Goal: Task Accomplishment & Management: Complete application form

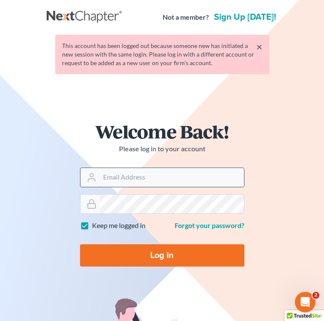
click at [158, 180] on input "Email Address" at bounding box center [172, 177] width 144 height 19
type input "[EMAIL_ADDRESS][DOMAIN_NAME]"
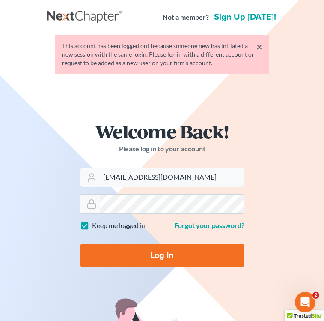
click at [168, 252] on input "Log In" at bounding box center [162, 255] width 164 height 22
type input "Thinking..."
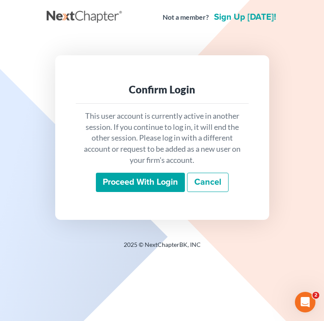
click at [173, 179] on input "Proceed with login" at bounding box center [140, 183] width 89 height 20
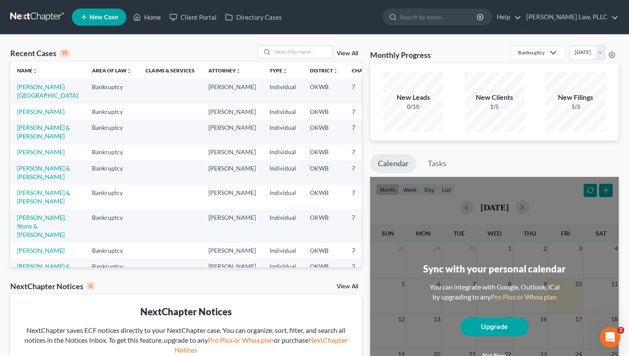
click at [113, 28] on ul "New Case Home Client Portal Directory Cases - No Result - See all results Or Pr…" at bounding box center [345, 17] width 547 height 22
click at [114, 23] on link "New Case" at bounding box center [99, 17] width 54 height 17
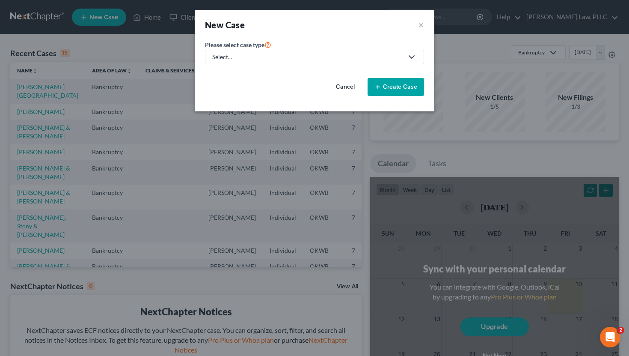
click at [277, 63] on link "Select..." at bounding box center [314, 57] width 219 height 15
click at [238, 78] on link "Bankruptcy" at bounding box center [228, 74] width 47 height 13
select select "65"
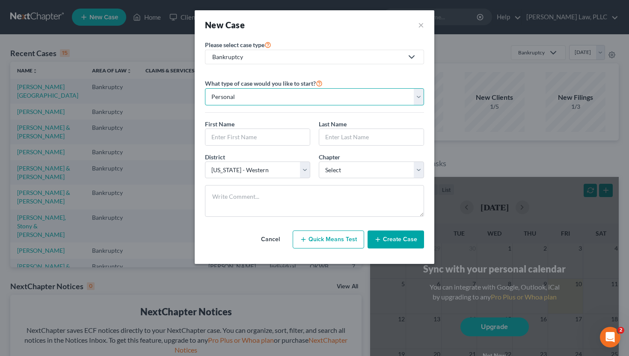
click at [251, 92] on select "Personal Business" at bounding box center [314, 96] width 219 height 17
click at [205, 88] on select "Personal Business" at bounding box center [314, 96] width 219 height 17
click at [239, 140] on input "text" at bounding box center [257, 137] width 104 height 16
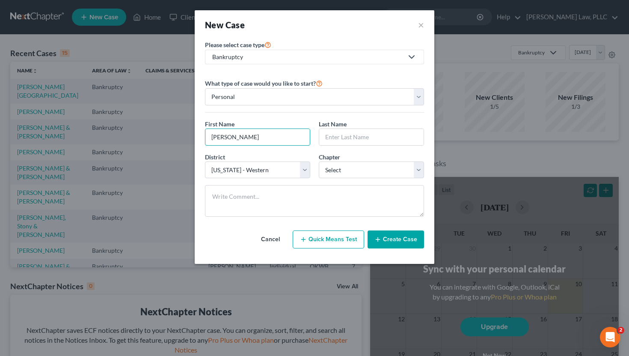
type input "John"
type input "Hancock"
click at [324, 162] on select "Select 7 11 12 13" at bounding box center [371, 169] width 105 height 17
select select "0"
click at [319, 161] on select "Select 7 11 12 13" at bounding box center [371, 169] width 105 height 17
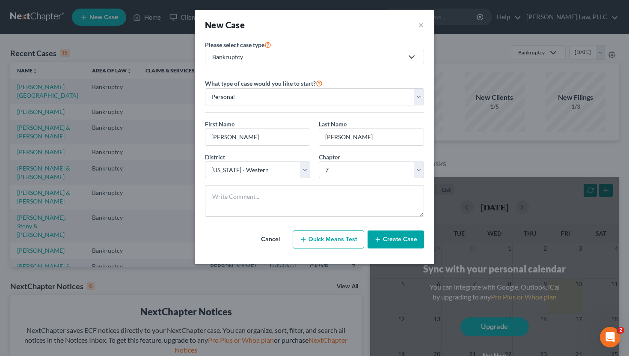
click at [324, 244] on button "Create Case" at bounding box center [396, 239] width 57 height 18
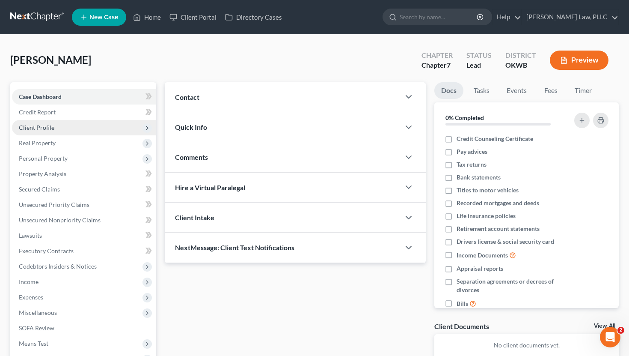
click at [92, 127] on span "Client Profile" at bounding box center [84, 127] width 144 height 15
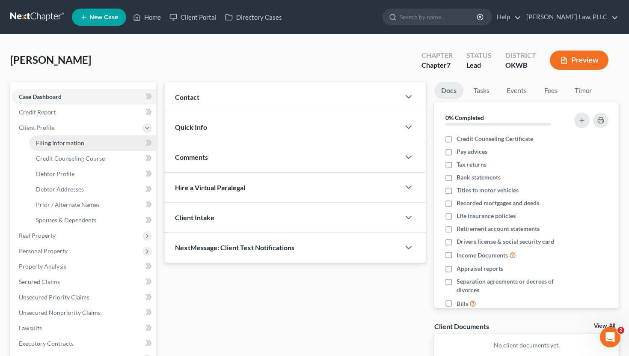
click at [87, 138] on link "Filing Information" at bounding box center [92, 142] width 127 height 15
select select "1"
select select "0"
select select "65"
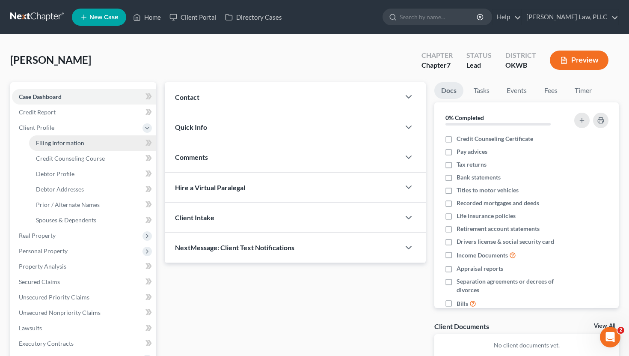
select select "0"
select select "37"
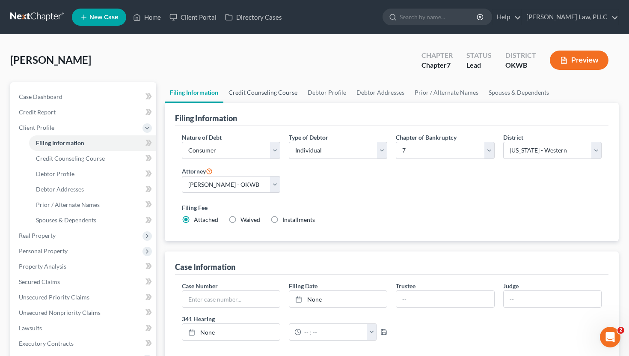
click at [271, 91] on link "Credit Counseling Course" at bounding box center [262, 92] width 79 height 21
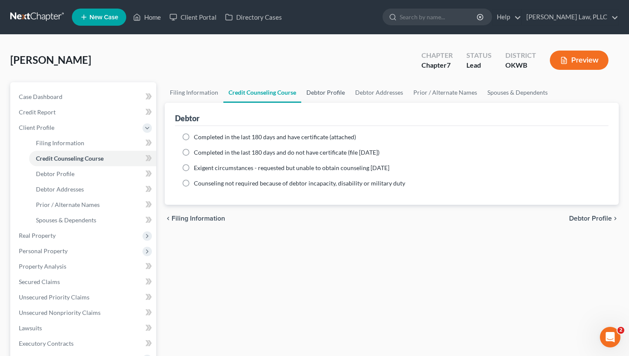
click at [324, 92] on link "Debtor Profile" at bounding box center [325, 92] width 49 height 21
select select "0"
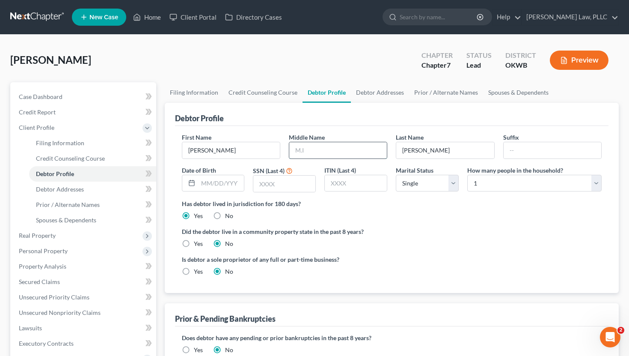
click at [324, 155] on input "text" at bounding box center [338, 150] width 98 height 16
type input "D"
click at [324, 187] on select "Select 1 2 3 4 5 6 7 8 9 10 11 12 13 14 15 16 17 18 19 20" at bounding box center [534, 183] width 134 height 17
select select "4"
click at [324, 175] on select "Select 1 2 3 4 5 6 7 8 9 10 11 12 13 14 15 16 17 18 19 20" at bounding box center [534, 183] width 134 height 17
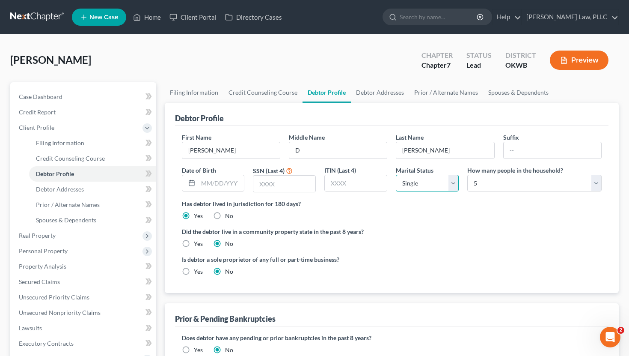
click at [324, 179] on select "Select Single Married Separated Divorced Widowed" at bounding box center [427, 183] width 63 height 17
select select "1"
click at [324, 175] on select "Select Single Married Separated Divorced Widowed" at bounding box center [427, 183] width 63 height 17
click at [210, 91] on link "Filing Information" at bounding box center [194, 92] width 59 height 21
select select "1"
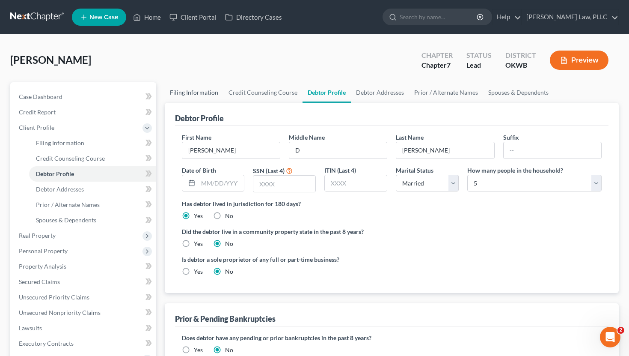
select select "0"
select select "65"
select select "0"
select select "37"
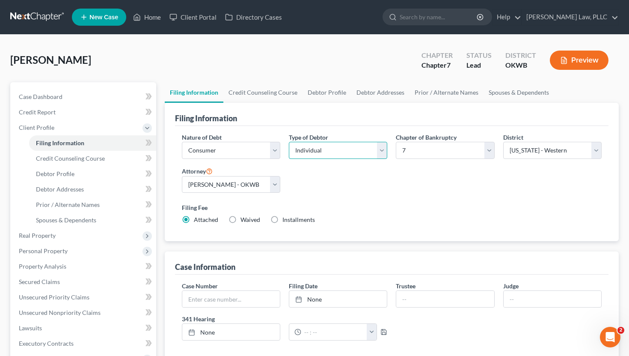
click at [324, 150] on select "Select Individual Joint" at bounding box center [338, 150] width 98 height 17
select select "1"
click at [289, 142] on select "Select Individual Joint" at bounding box center [338, 150] width 98 height 17
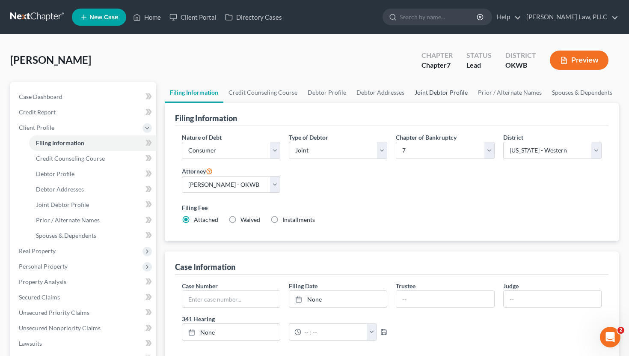
click at [324, 88] on link "Joint Debtor Profile" at bounding box center [441, 92] width 63 height 21
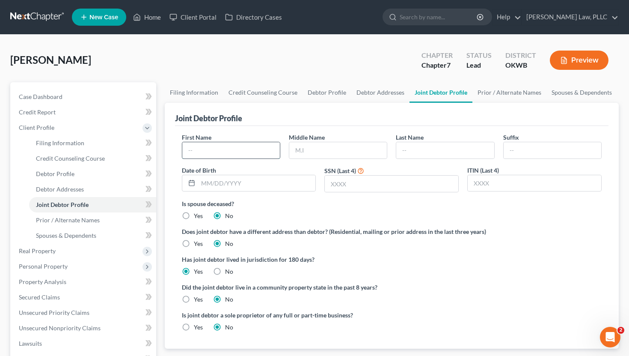
click at [244, 156] on input "text" at bounding box center [231, 150] width 98 height 16
type input "Janie"
click at [324, 150] on input "Hancock" at bounding box center [445, 150] width 98 height 16
type input "Harris-Hancock"
click at [324, 94] on link "Spouses & Dependents" at bounding box center [582, 92] width 71 height 21
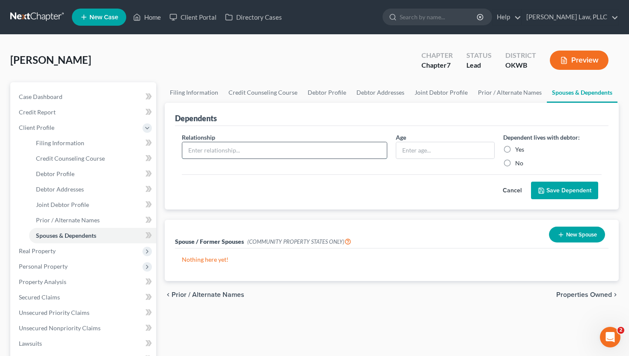
click at [324, 144] on input "text" at bounding box center [284, 150] width 205 height 16
type input "Child"
click at [324, 148] on label "Yes" at bounding box center [519, 149] width 9 height 9
click at [324, 148] on input "Yes" at bounding box center [522, 148] width 6 height 6
radio input "true"
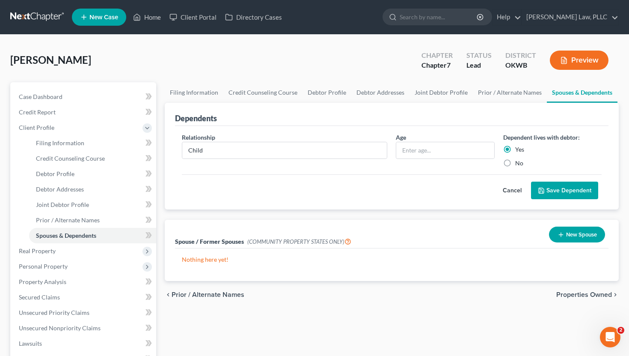
click at [324, 191] on button "Save Dependent" at bounding box center [564, 191] width 67 height 18
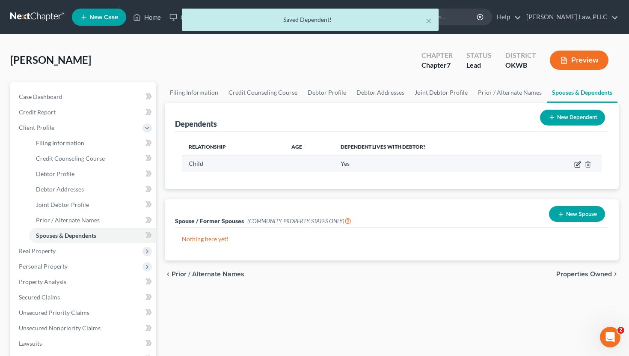
click at [324, 164] on icon "button" at bounding box center [577, 164] width 7 height 7
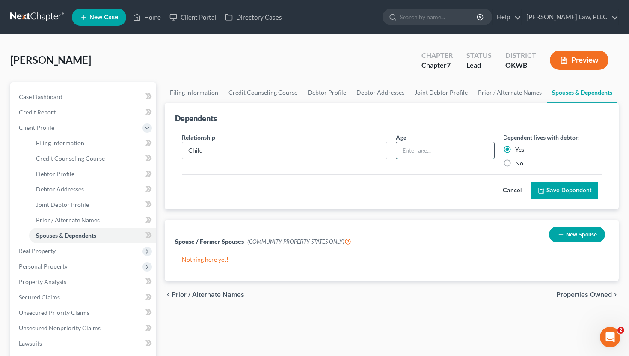
click at [324, 156] on input "text" at bounding box center [445, 150] width 98 height 16
click at [324, 189] on button "Save Dependent" at bounding box center [564, 191] width 67 height 18
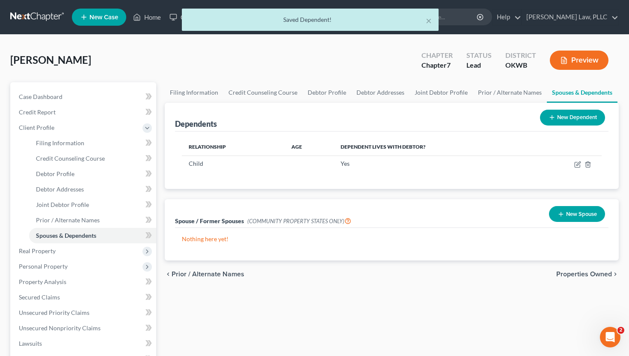
click at [324, 121] on button "New Dependent" at bounding box center [572, 118] width 65 height 16
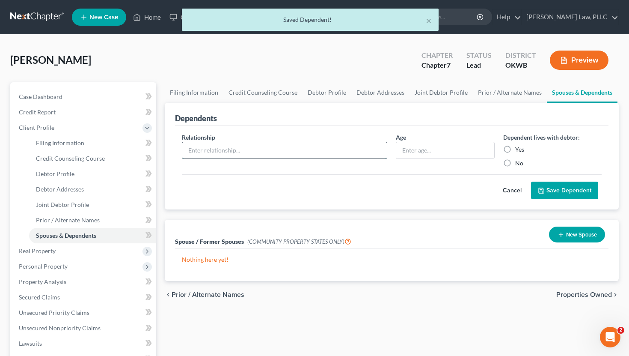
click at [197, 149] on input "text" at bounding box center [284, 150] width 205 height 16
type input "Child"
click at [324, 152] on label "Yes" at bounding box center [519, 149] width 9 height 9
click at [324, 151] on input "Yes" at bounding box center [522, 148] width 6 height 6
radio input "true"
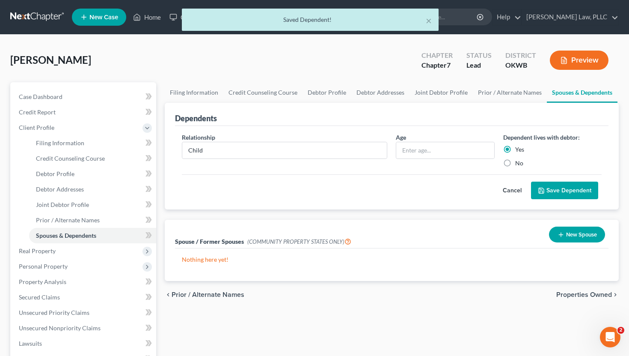
click at [324, 188] on icon "submit" at bounding box center [541, 190] width 7 height 7
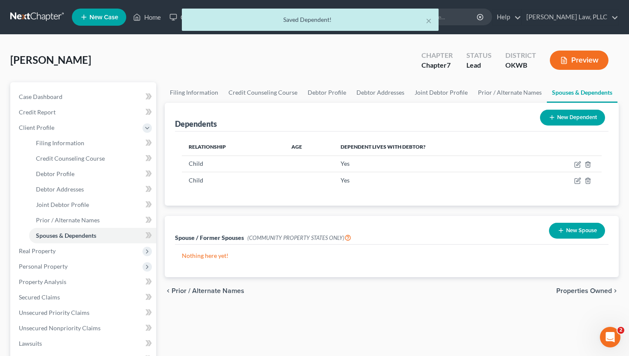
click at [324, 116] on button "New Dependent" at bounding box center [572, 118] width 65 height 16
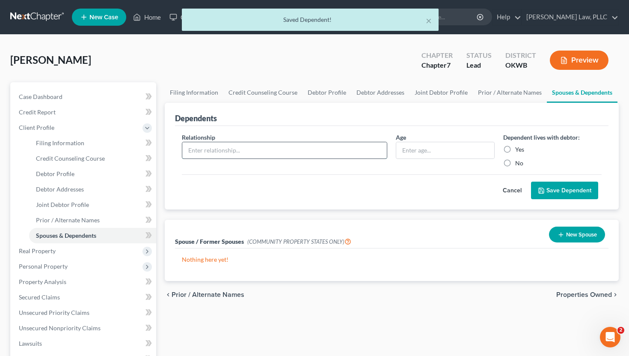
click at [222, 147] on input "text" at bounding box center [284, 150] width 205 height 16
type input "Child"
click at [324, 145] on label "Yes" at bounding box center [519, 149] width 9 height 9
click at [324, 145] on input "Yes" at bounding box center [522, 148] width 6 height 6
radio input "true"
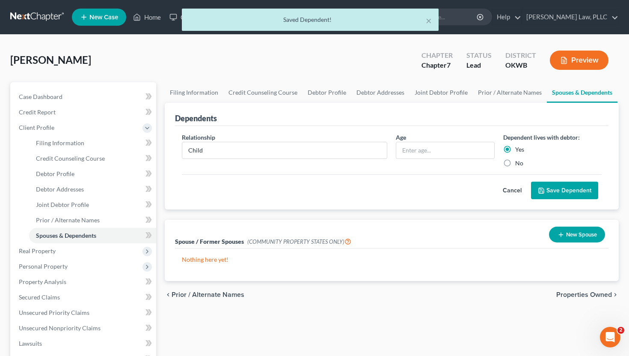
click at [324, 195] on button "Save Dependent" at bounding box center [564, 191] width 67 height 18
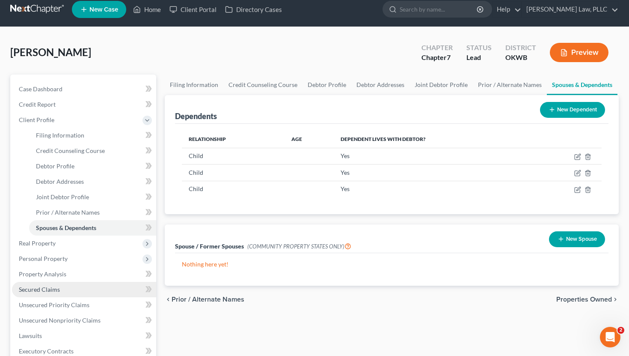
scroll to position [77, 0]
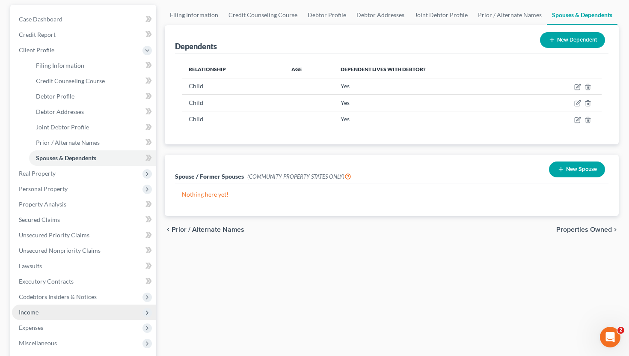
click at [73, 311] on span "Income" at bounding box center [84, 311] width 144 height 15
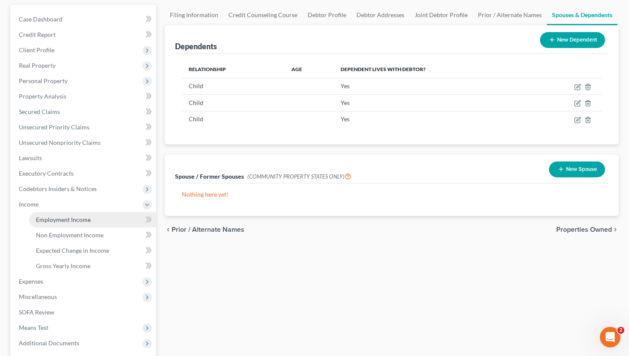
click at [79, 213] on link "Employment Income" at bounding box center [92, 219] width 127 height 15
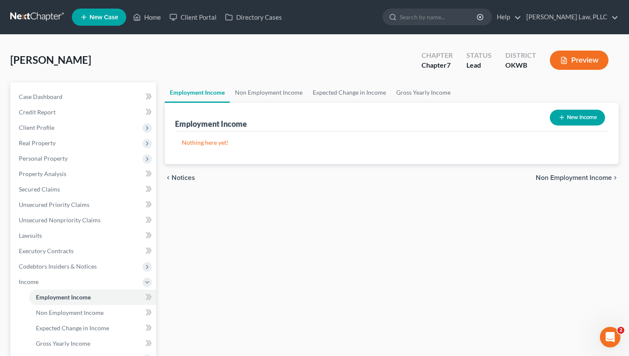
click at [324, 120] on button "New Income" at bounding box center [577, 118] width 55 height 16
select select "0"
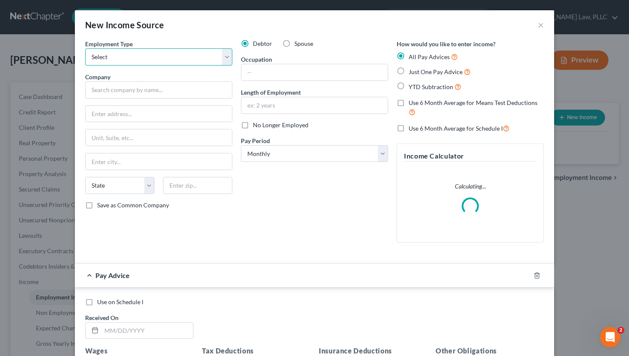
click at [211, 52] on select "Select Full or Part Time Employment Self Employment" at bounding box center [158, 56] width 147 height 17
select select "0"
click at [85, 48] on select "Select Full or Part Time Employment Self Employment" at bounding box center [158, 56] width 147 height 17
click at [295, 45] on label "Spouse" at bounding box center [304, 43] width 19 height 9
click at [298, 45] on input "Spouse" at bounding box center [301, 42] width 6 height 6
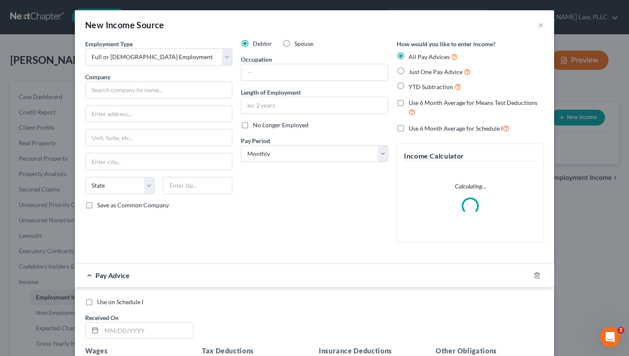
radio input "true"
click at [176, 94] on input "text" at bounding box center [158, 89] width 147 height 17
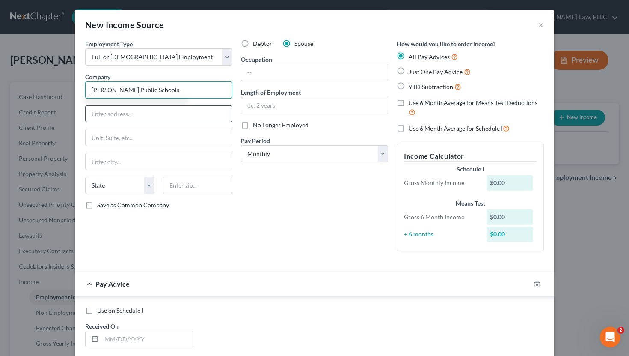
type input "[PERSON_NAME] Public Schools"
click at [152, 113] on input "text" at bounding box center [159, 114] width 146 height 16
click at [264, 198] on div "Debtor Spouse Occupation Length of Employment No Longer Employed Pay Period * S…" at bounding box center [315, 148] width 156 height 218
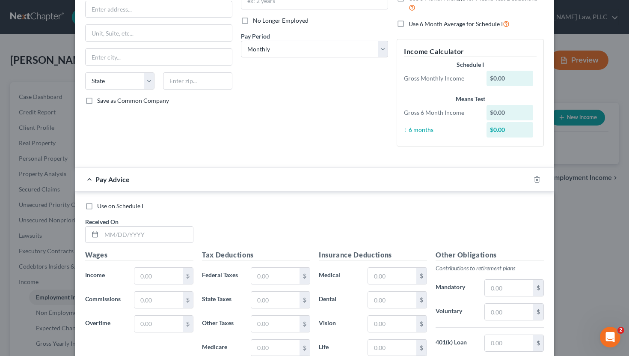
scroll to position [114, 0]
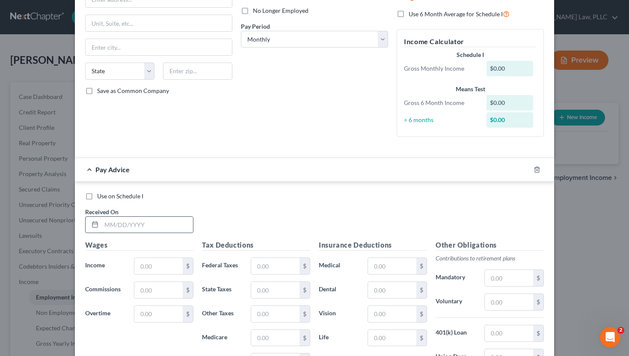
click at [170, 226] on input "text" at bounding box center [147, 225] width 92 height 16
type input "09/15/2025"
type input "1"
type input "1,626.60"
click at [265, 262] on input "text" at bounding box center [275, 266] width 48 height 16
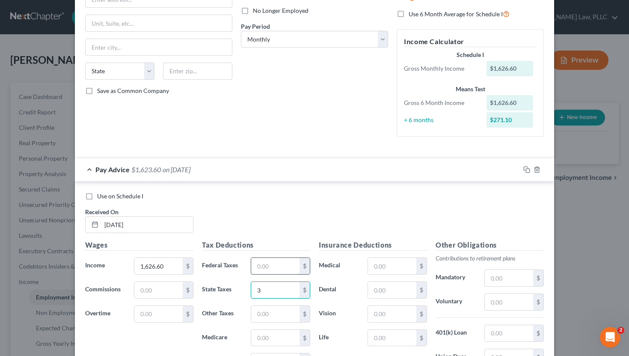
type input "3"
type input "25.16"
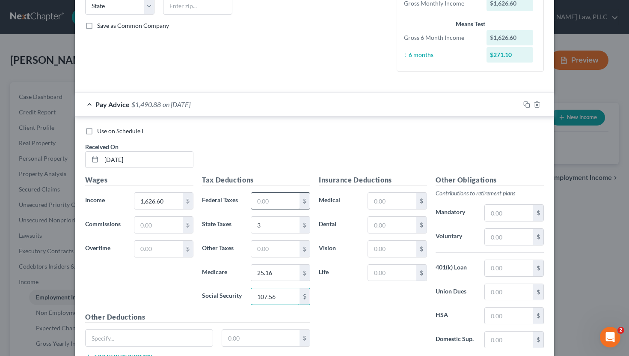
scroll to position [194, 0]
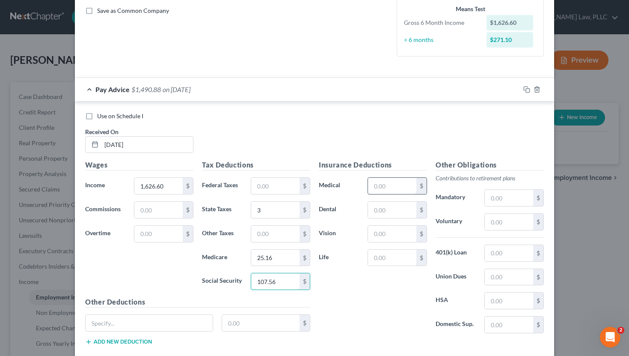
type input "107.56"
click at [324, 182] on input "text" at bounding box center [392, 186] width 48 height 16
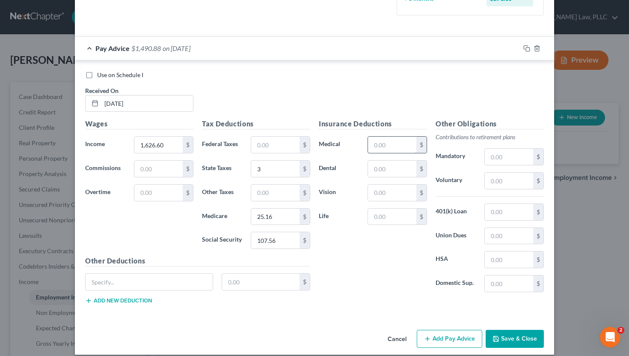
scroll to position [244, 0]
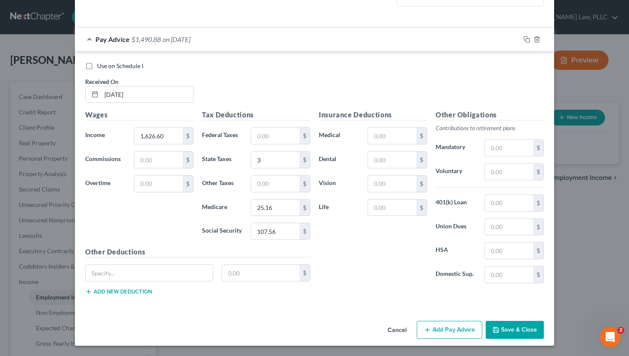
click at [324, 320] on button "Add Pay Advice" at bounding box center [449, 330] width 65 height 18
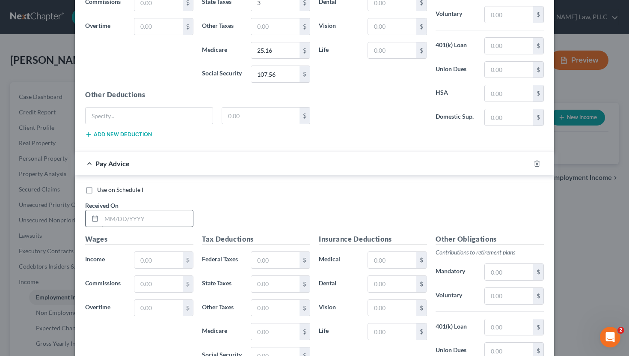
scroll to position [402, 0]
click at [116, 222] on input "text" at bounding box center [147, 218] width 92 height 16
type input "08/15/2025"
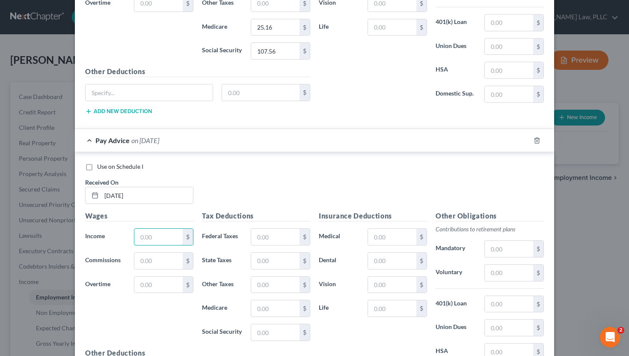
scroll to position [428, 0]
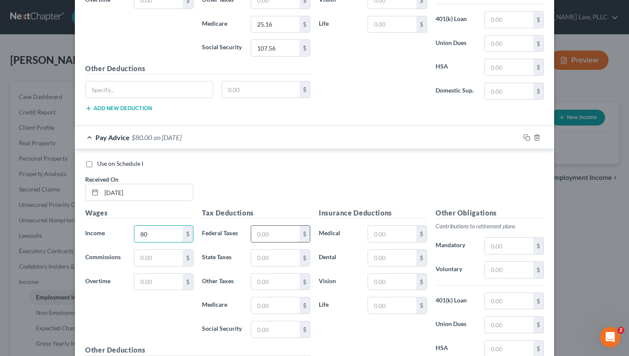
type input "80"
click at [280, 230] on input "text" at bounding box center [275, 234] width 48 height 16
type input "1.16"
type input "4.96"
click at [154, 236] on input "80" at bounding box center [158, 234] width 48 height 16
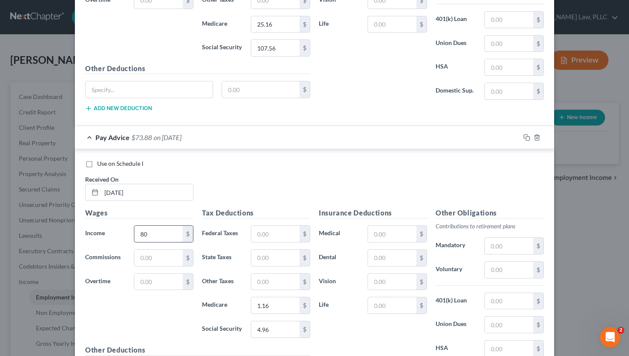
click at [154, 236] on input "80" at bounding box center [158, 234] width 48 height 16
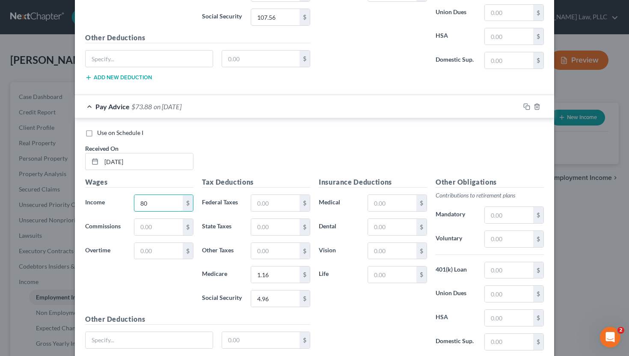
scroll to position [459, 0]
click at [110, 320] on input "text" at bounding box center [149, 339] width 127 height 16
type input "Reduced Teacher RTMT"
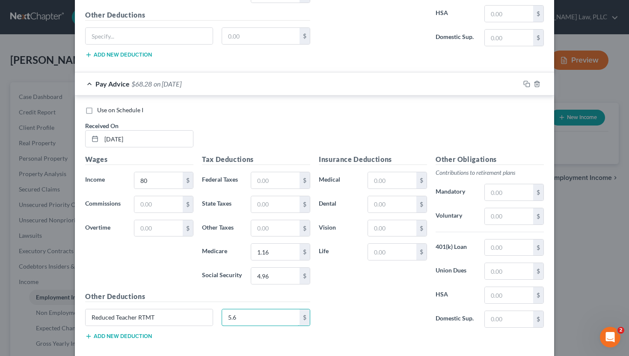
scroll to position [525, 0]
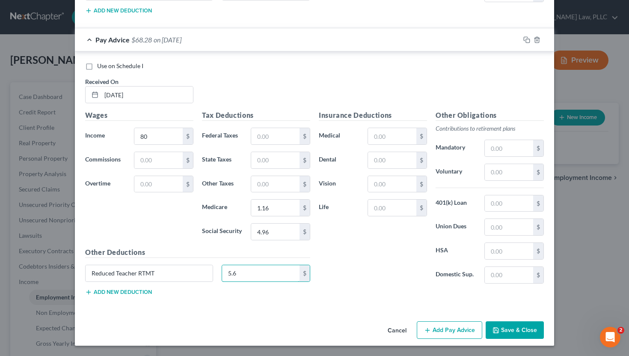
type input "5.6"
click at [324, 320] on button "Save & Close" at bounding box center [515, 330] width 58 height 18
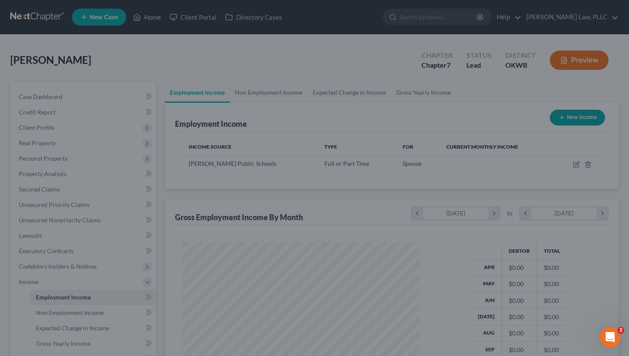
scroll to position [153, 255]
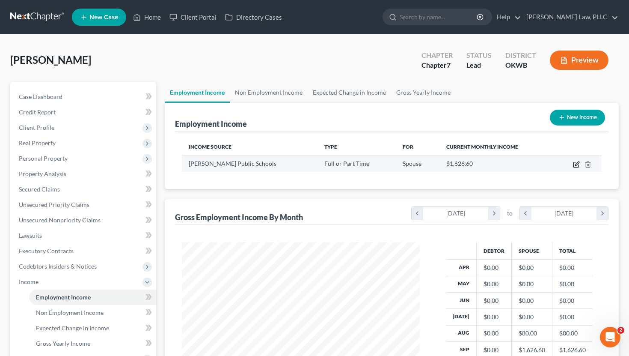
click at [324, 162] on icon "button" at bounding box center [576, 164] width 7 height 7
select select "0"
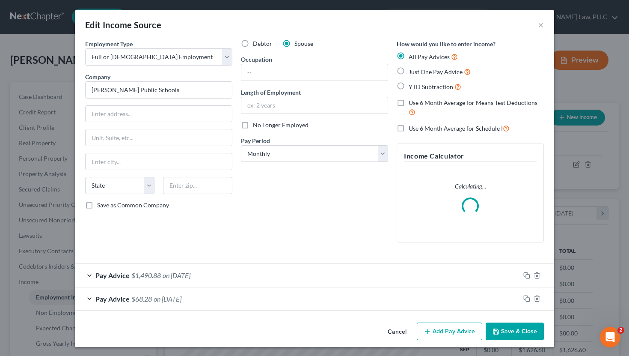
click at [324, 320] on button "Cancel" at bounding box center [397, 331] width 33 height 17
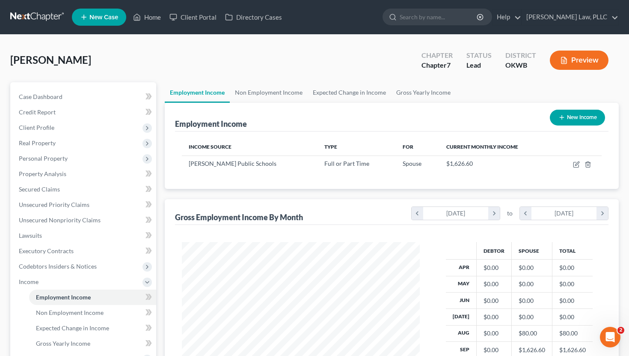
click at [324, 127] on div "New Income" at bounding box center [578, 117] width 62 height 23
click at [324, 119] on button "New Income" at bounding box center [577, 118] width 55 height 16
select select "0"
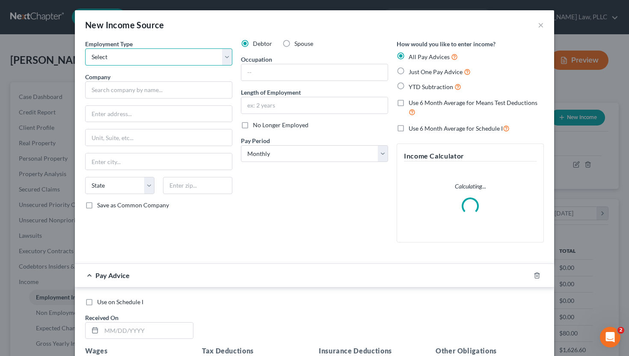
click at [176, 58] on select "Select Full or Part Time Employment Self Employment" at bounding box center [158, 56] width 147 height 17
select select "0"
click at [85, 48] on select "Select Full or Part Time Employment Self Employment" at bounding box center [158, 56] width 147 height 17
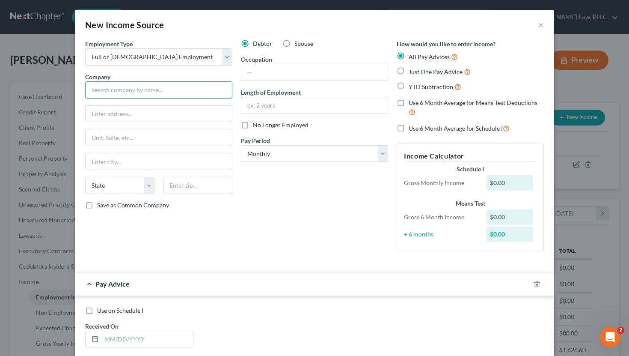
click at [159, 92] on input "text" at bounding box center [158, 89] width 147 height 17
type input "SP Silica of Dover LLC"
type input "[STREET_ADDRESS]"
type input "Suite 100"
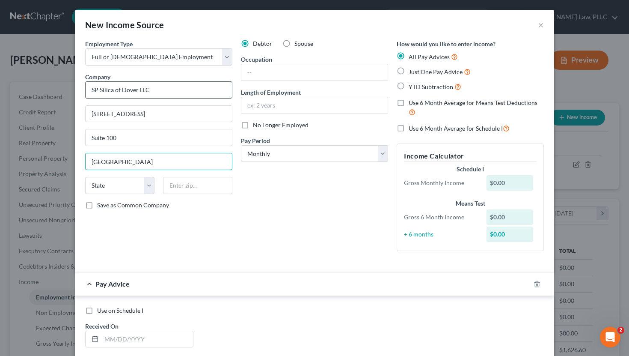
type input "[GEOGRAPHIC_DATA]"
select select "45"
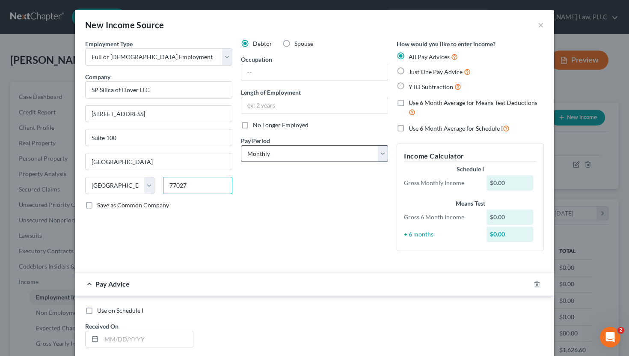
type input "77027"
click at [271, 155] on select "Select Monthly Twice Monthly Every Other Week Weekly" at bounding box center [314, 153] width 147 height 17
select select "2"
click at [241, 145] on select "Select Monthly Twice Monthly Every Other Week Weekly" at bounding box center [314, 153] width 147 height 17
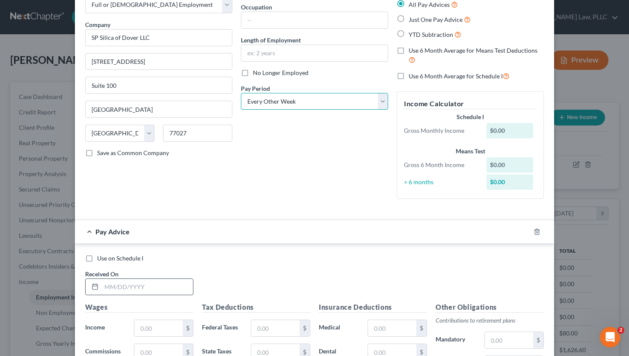
scroll to position [59, 0]
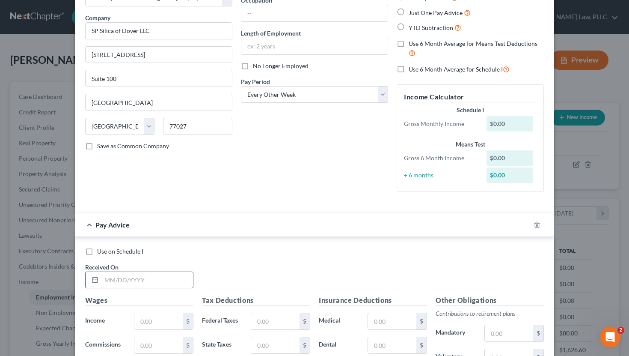
click at [143, 277] on input "text" at bounding box center [147, 280] width 92 height 16
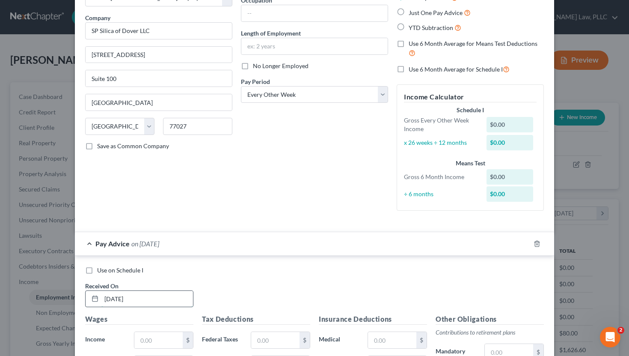
type input "[DATE]"
type input "300"
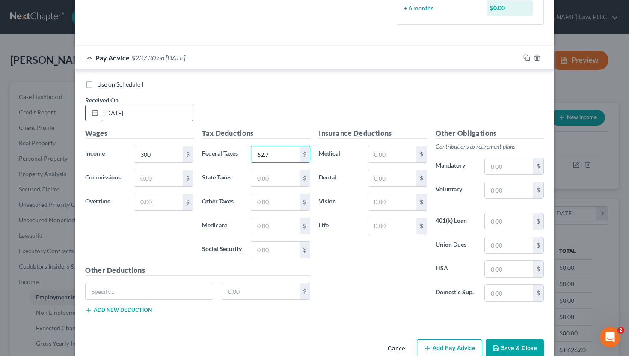
type input "62.7"
type input "1"
type input "14"
type input "4.35"
type input "18.6"
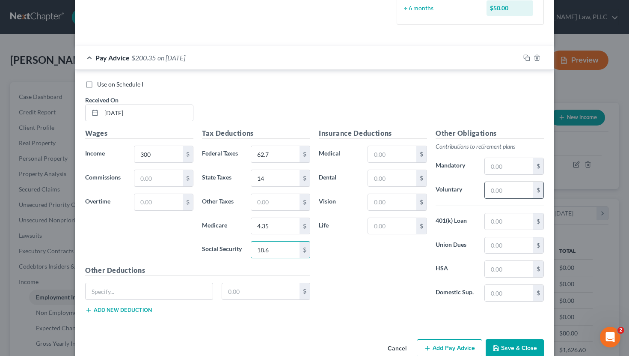
click at [324, 193] on input "text" at bounding box center [509, 190] width 48 height 16
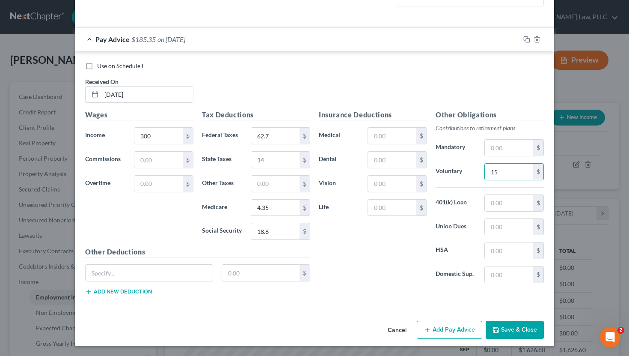
type input "15"
click at [324, 320] on button "Add Pay Advice" at bounding box center [449, 330] width 65 height 18
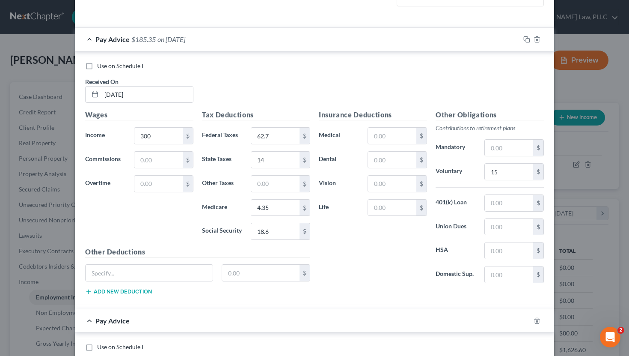
scroll to position [417, 0]
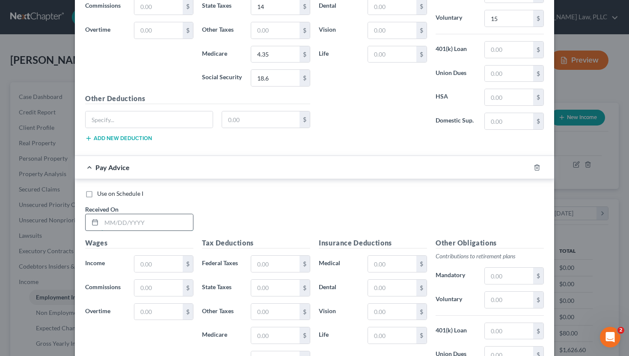
click at [141, 226] on input "text" at bounding box center [147, 222] width 92 height 16
type input "[DATE]"
type input "2,244"
type input "891.23"
type input "86.73"
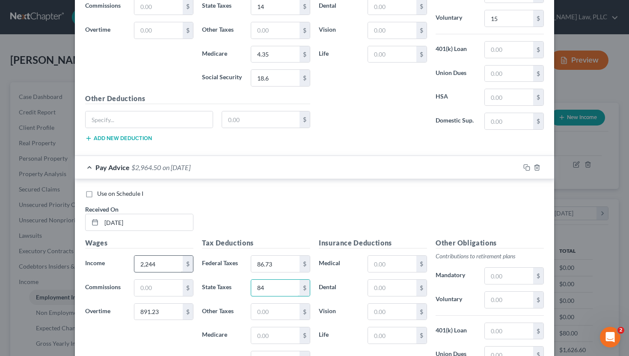
type input "84"
type input "41"
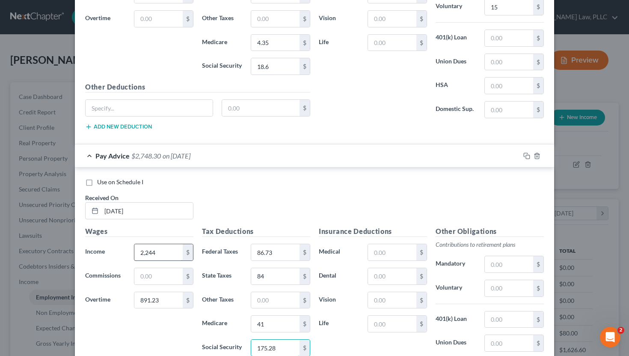
type input "175.28"
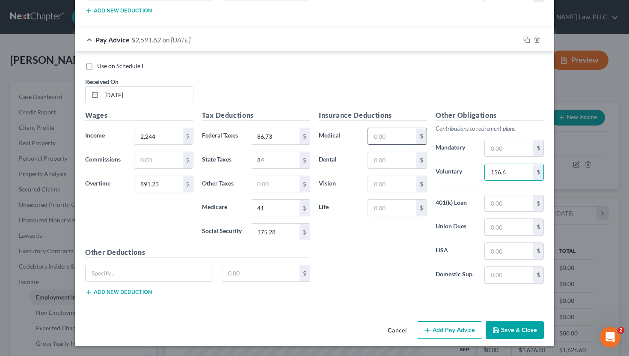
type input "156.6"
click at [324, 140] on input "text" at bounding box center [392, 136] width 48 height 16
type input "302"
type input "1"
type input "6"
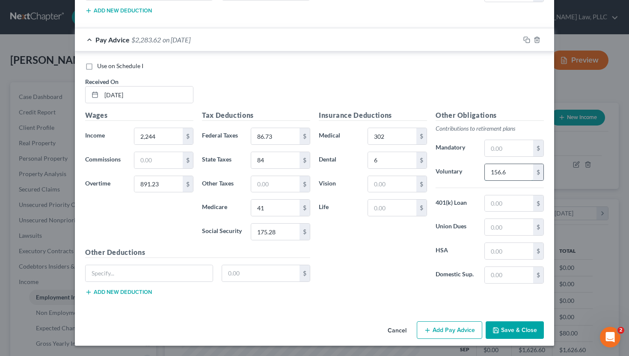
click at [324, 171] on input "156.6" at bounding box center [509, 172] width 48 height 16
type input "156.76"
click at [324, 263] on div "Insurance Deductions Medical 302 $ Dental 6 $ Vision $ Life $" at bounding box center [373, 200] width 117 height 180
click at [324, 320] on button "Add Pay Advice" at bounding box center [449, 330] width 65 height 18
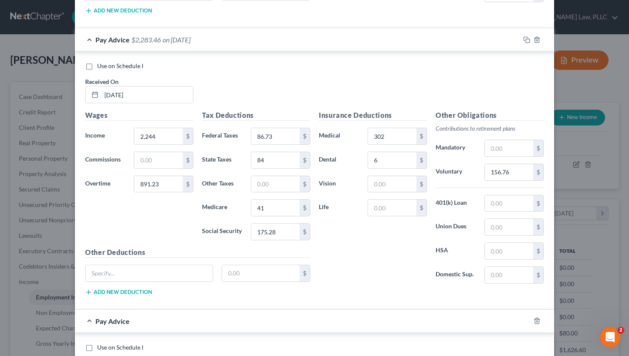
scroll to position [660, 0]
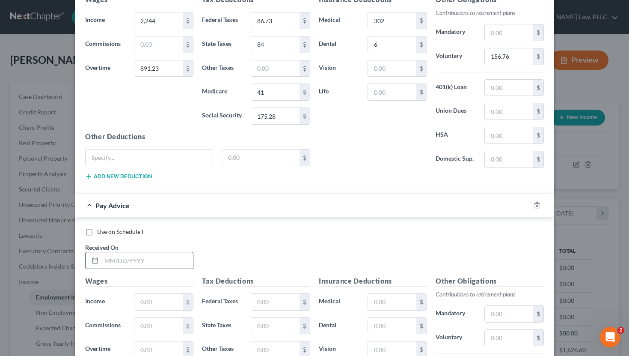
click at [133, 259] on input "text" at bounding box center [147, 260] width 92 height 16
type input "[DATE]"
type input "2,040"
type input "1"
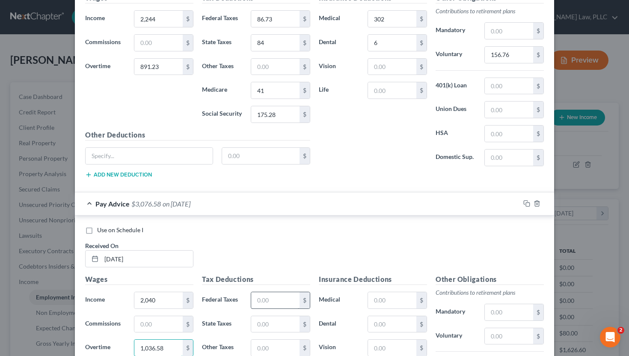
type input "1,036.58"
click at [263, 294] on input "text" at bounding box center [275, 300] width 48 height 16
type input "80.05"
type input "81"
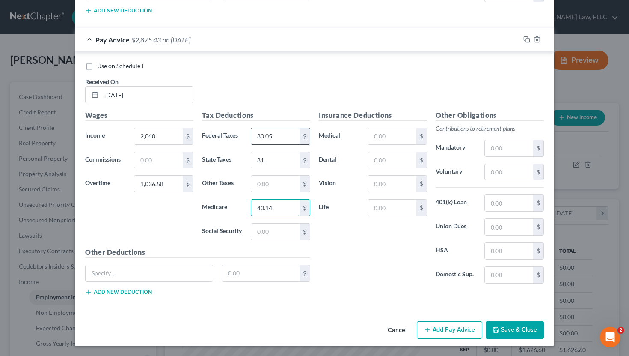
type input "40.14"
type input "171.66"
click at [324, 141] on input "text" at bounding box center [392, 136] width 48 height 16
type input "302"
type input "6"
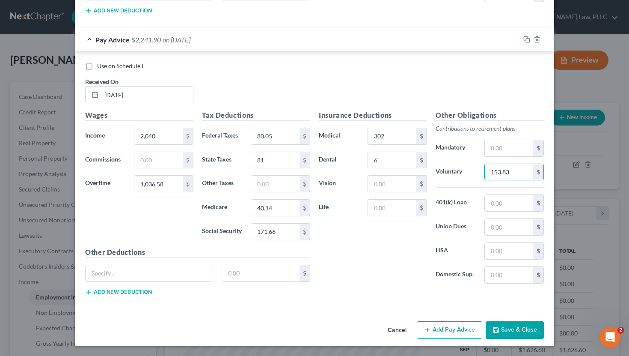
type input "153.83"
click at [324, 320] on button "Add Pay Advice" at bounding box center [449, 330] width 65 height 18
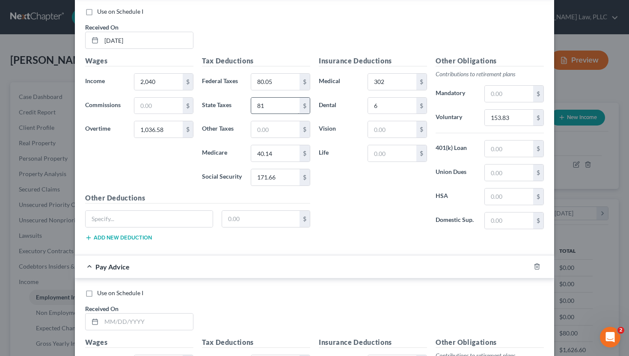
scroll to position [905, 0]
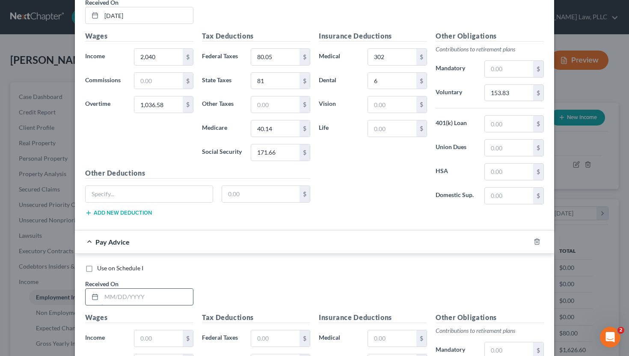
click at [157, 295] on input "text" at bounding box center [147, 297] width 92 height 16
type input "[DATE]"
type input "2,273.84"
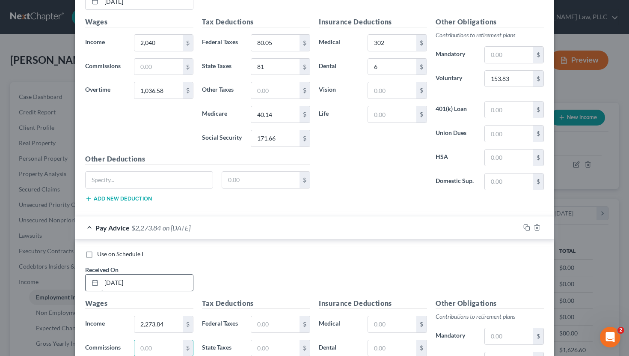
scroll to position [1107, 0]
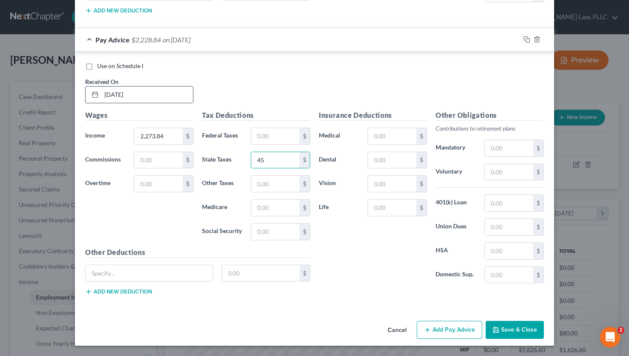
type input "45"
type input "28.51"
type input "121.88"
click at [324, 138] on input "text" at bounding box center [392, 136] width 48 height 16
type input "3"
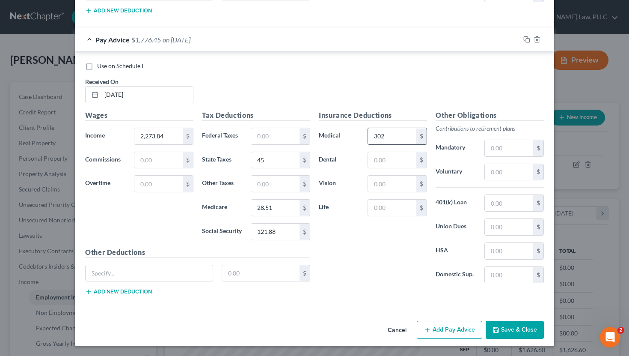
type input "302"
type input "113.69"
click at [324, 165] on input "text" at bounding box center [392, 160] width 48 height 16
type input "6"
click at [324, 320] on button "Add Pay Advice" at bounding box center [449, 330] width 65 height 18
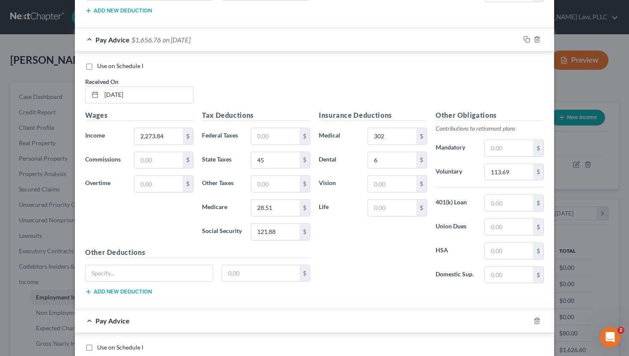
scroll to position [1232, 0]
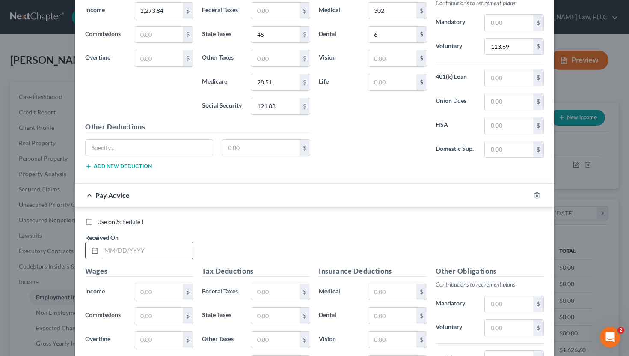
click at [152, 255] on input "text" at bounding box center [147, 250] width 92 height 16
click at [144, 254] on input "2244" at bounding box center [147, 250] width 92 height 16
type input "[DATE]"
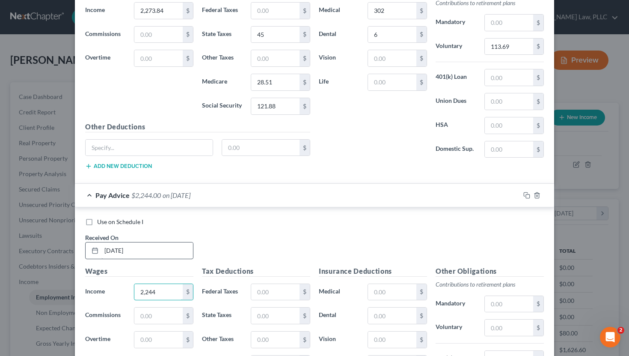
type input "2,244"
type input "540.09"
click at [271, 284] on input "text" at bounding box center [275, 292] width 48 height 16
type input "43.78"
type input "67"
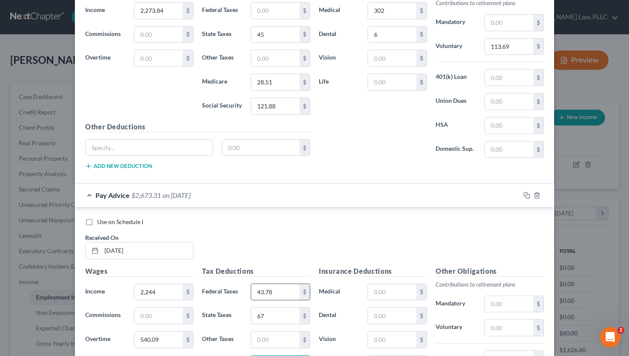
scroll to position [1248, 0]
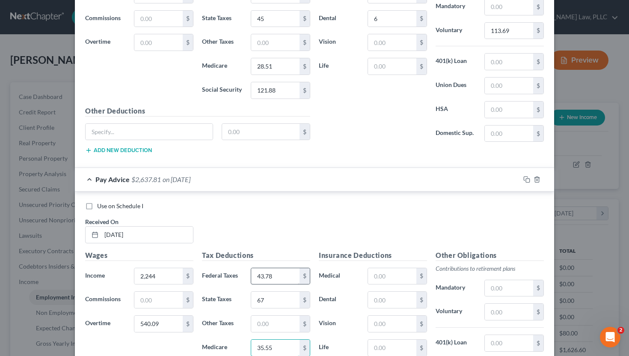
type input "35.55"
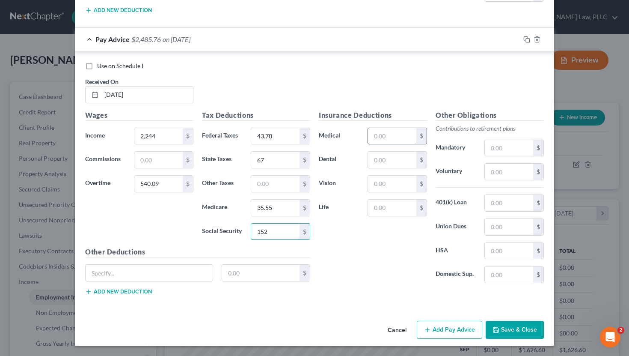
type input "152"
click at [324, 139] on input "text" at bounding box center [392, 136] width 48 height 16
type input "326.38"
type input "6"
type input "139.2"
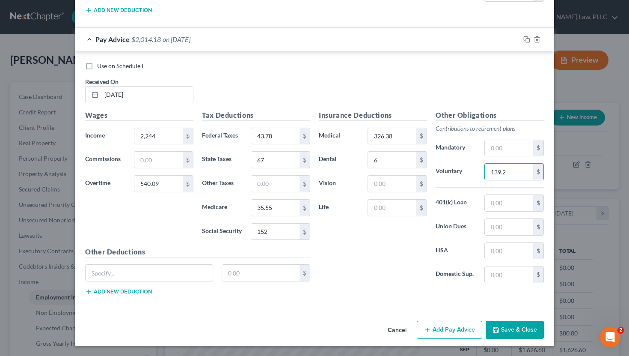
click at [324, 320] on button "Add Pay Advice" at bounding box center [449, 330] width 65 height 18
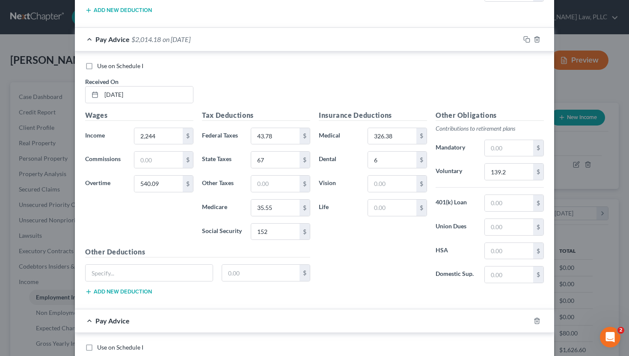
scroll to position [1524, 0]
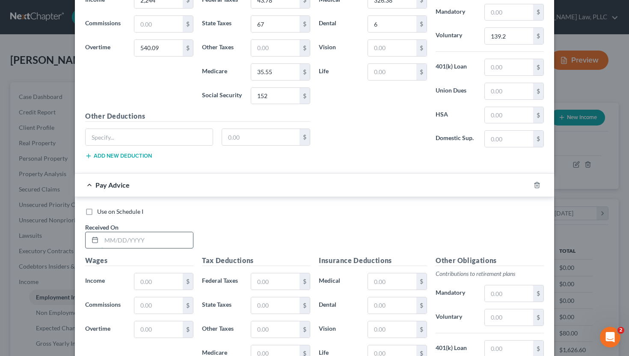
click at [186, 236] on input "text" at bounding box center [147, 240] width 92 height 16
type input "[DATE]"
type input "1,920"
type input "982.8"
type input "60.24"
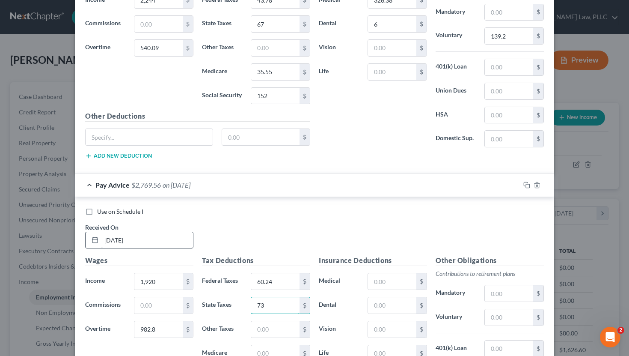
type input "73"
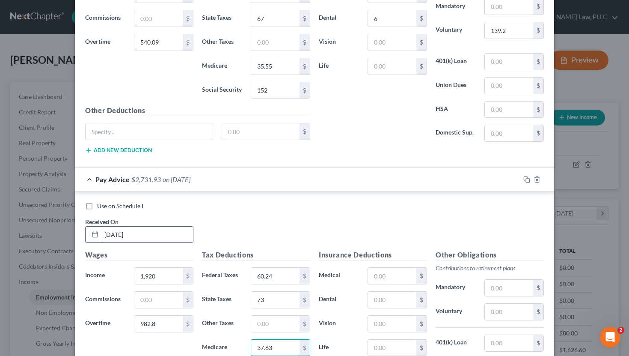
type input "37.63"
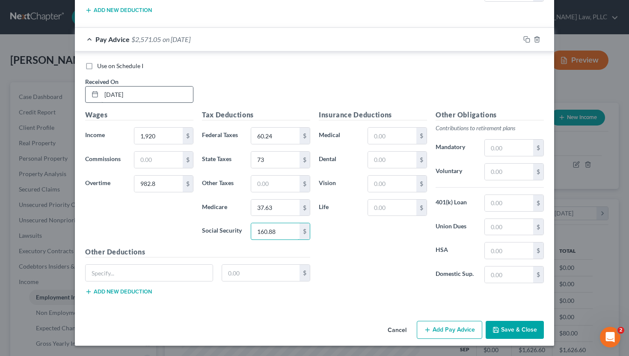
type input "160.88"
type input "302"
type input "6"
type input "145.14"
click at [324, 320] on button "Add Pay Advice" at bounding box center [449, 330] width 65 height 18
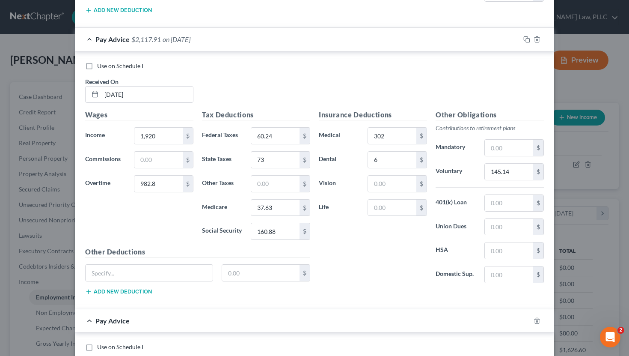
scroll to position [1788, 0]
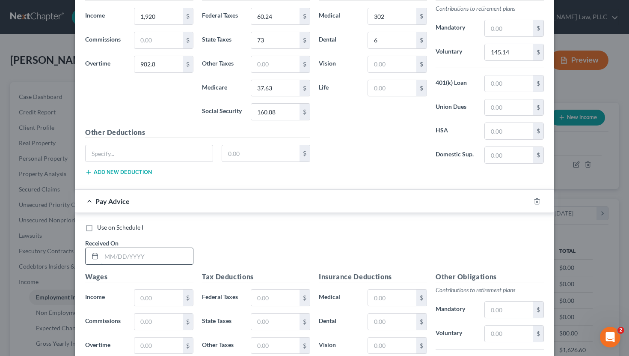
click at [162, 256] on input "text" at bounding box center [147, 256] width 92 height 16
type input "[DATE]"
type input "2,244"
type input "549.65"
type input "47.79"
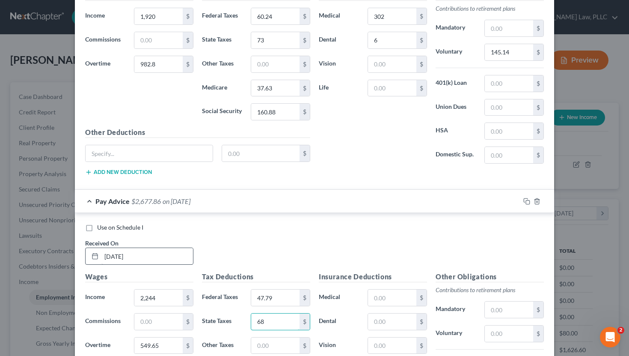
type input "68"
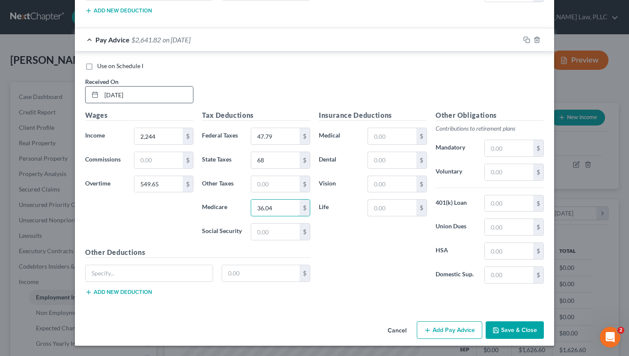
type input "36.04"
type input "154.11"
click at [324, 139] on input "text" at bounding box center [392, 136] width 48 height 16
type input "302"
type input "6"
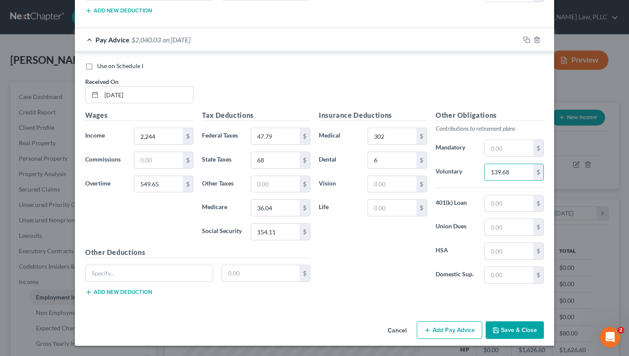
type input "139.68"
click at [324, 320] on button "Add Pay Advice" at bounding box center [449, 330] width 65 height 18
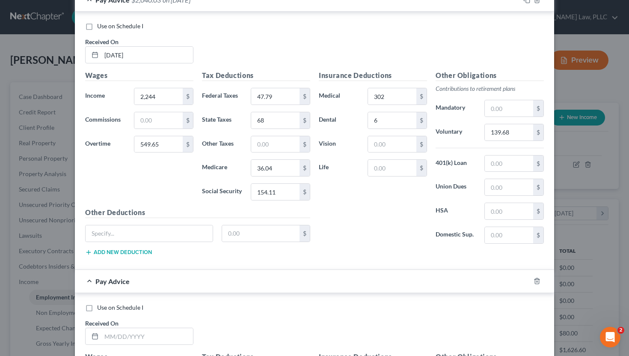
scroll to position [1991, 0]
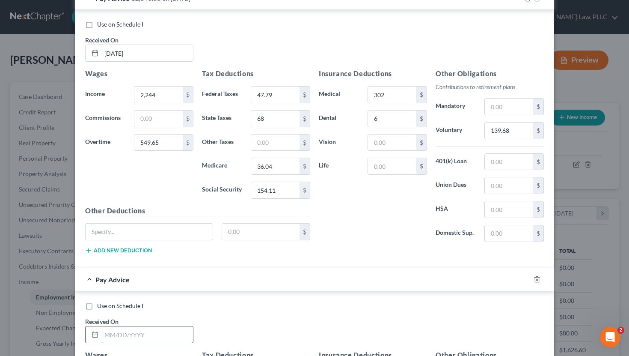
click at [139, 320] on input "text" at bounding box center [147, 334] width 92 height 16
type input "[DATE]"
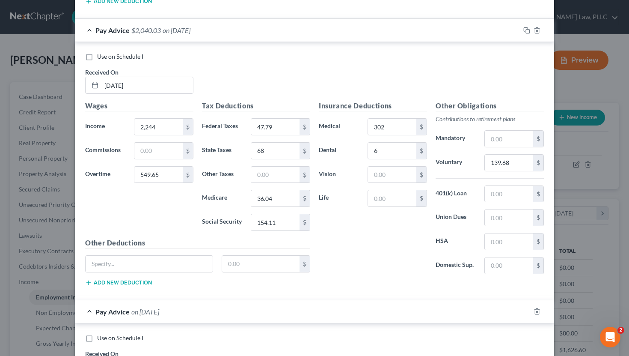
type input "0"
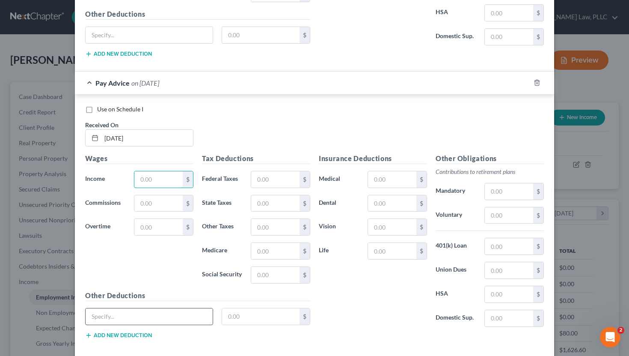
scroll to position [2197, 0]
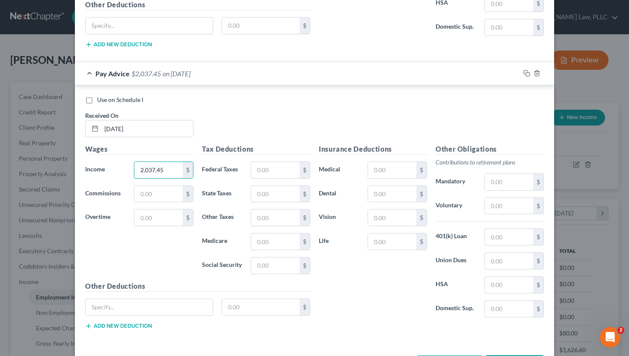
type input "2,037.45"
type input "502.22"
type input "18.84"
type input "57"
type input "32.36"
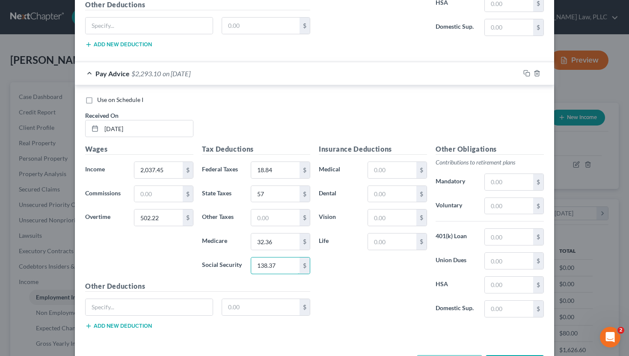
type input "138.37"
type input "302"
type input "6"
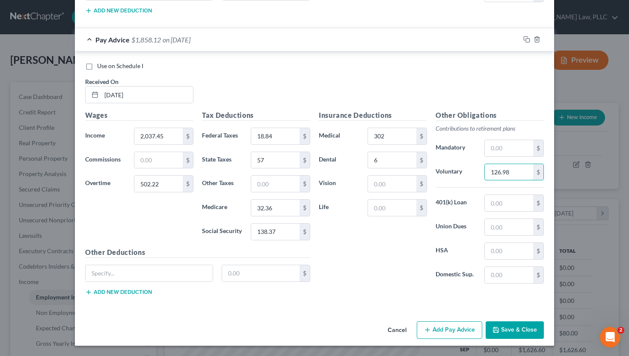
type input "126.98"
click at [324, 320] on button "Add Pay Advice" at bounding box center [449, 330] width 65 height 18
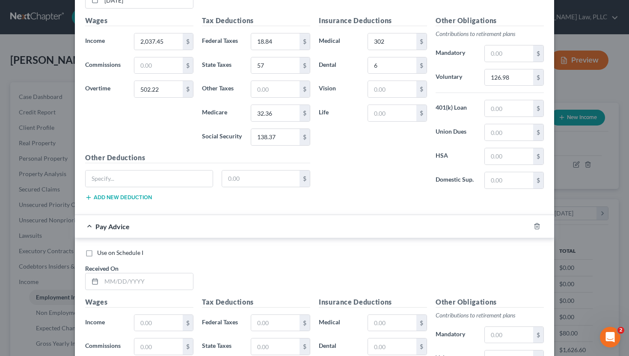
scroll to position [2391, 0]
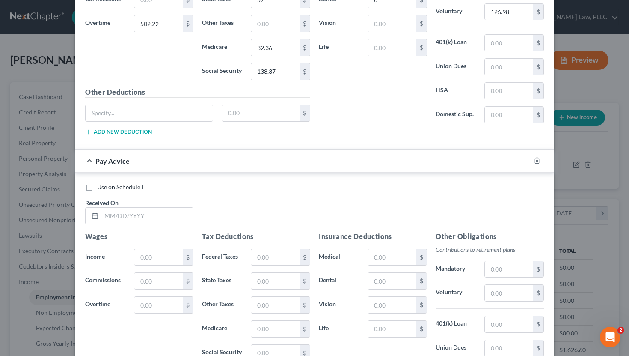
click at [177, 226] on div "Use on Schedule I Received On *" at bounding box center [314, 207] width 467 height 48
click at [179, 220] on input "text" at bounding box center [147, 216] width 92 height 16
type input "0"
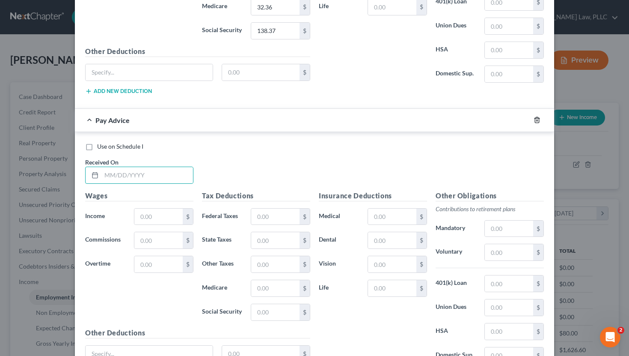
click at [324, 122] on line "button" at bounding box center [537, 121] width 0 height 2
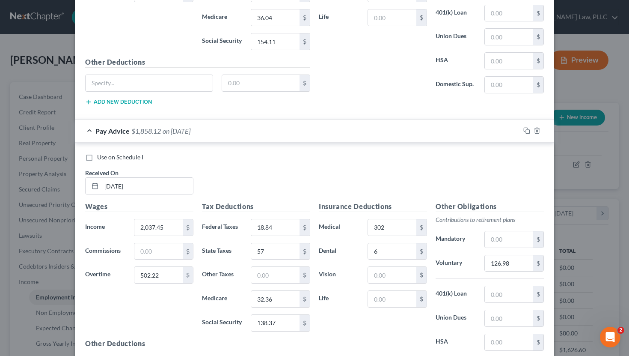
scroll to position [2232, 0]
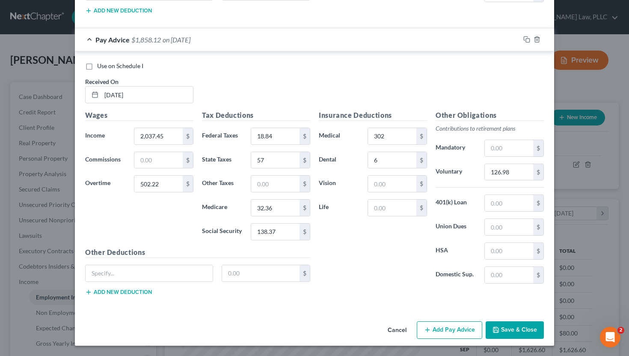
click at [324, 318] on div "Cancel Add Pay Advice Save & Close" at bounding box center [314, 332] width 479 height 28
click at [324, 320] on button "Save & Close" at bounding box center [515, 330] width 58 height 18
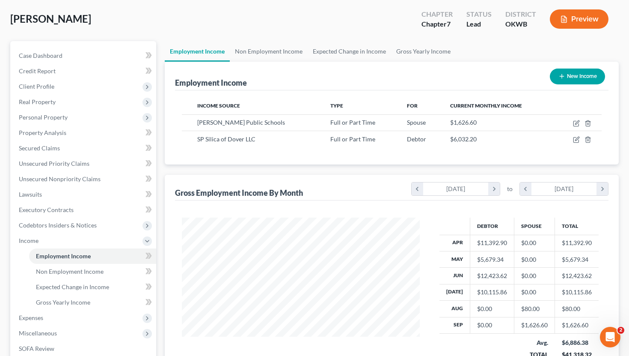
scroll to position [41, 0]
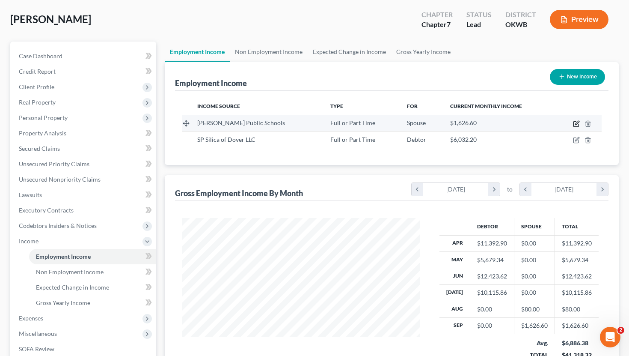
click at [324, 122] on icon "button" at bounding box center [576, 123] width 7 height 7
select select "0"
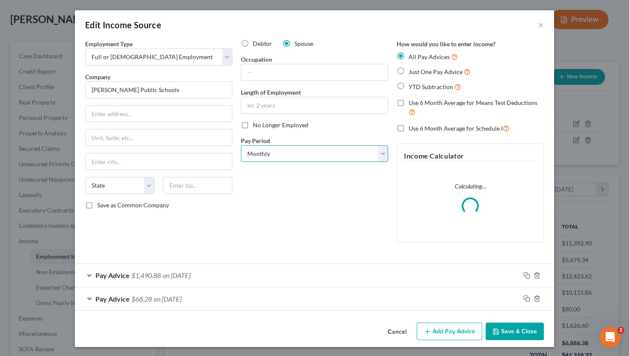
click at [309, 156] on select "Select Monthly Twice Monthly Every Other Week Weekly" at bounding box center [314, 153] width 147 height 17
click at [241, 145] on select "Select Monthly Twice Monthly Every Other Week Weekly" at bounding box center [314, 153] width 147 height 17
click at [295, 211] on div "Debtor Spouse Occupation Length of Employment No Longer Employed Pay Period * S…" at bounding box center [315, 144] width 156 height 210
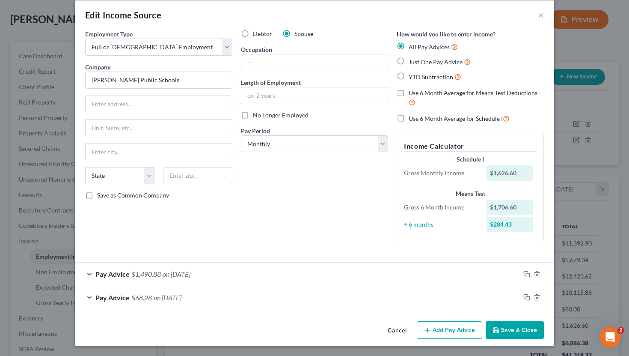
scroll to position [9, 0]
click at [324, 320] on button "Save & Close" at bounding box center [515, 330] width 58 height 18
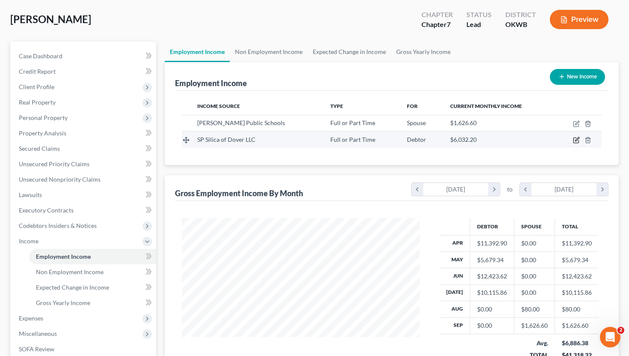
click at [324, 140] on icon "button" at bounding box center [576, 140] width 7 height 7
select select "0"
select select "45"
select select "2"
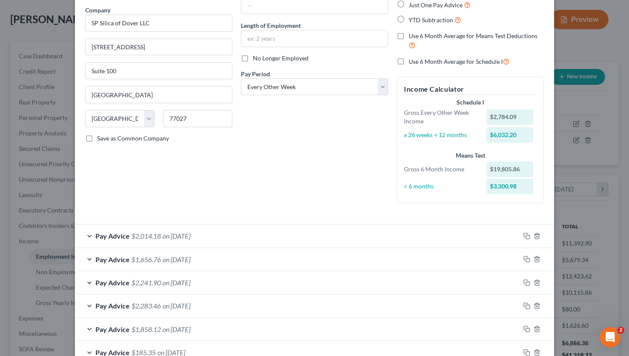
scroll to position [65, 0]
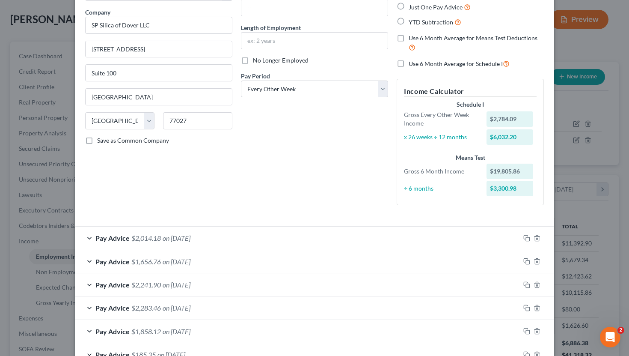
click at [324, 260] on div "Edit Income Source × Employment Type * Select Full or Part Time Employment Self…" at bounding box center [314, 178] width 629 height 356
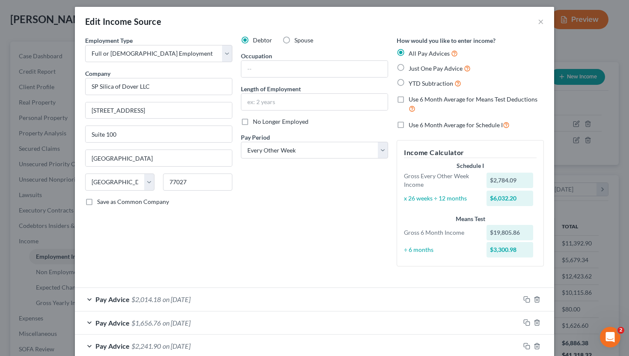
scroll to position [0, 0]
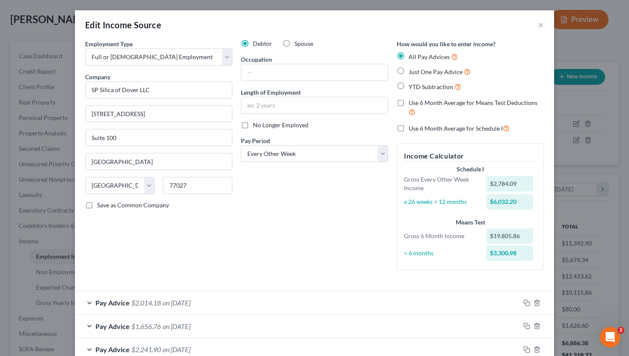
click at [324, 102] on label "Use 6 Month Average for Means Test Deductions" at bounding box center [476, 107] width 135 height 18
click at [324, 102] on input "Use 6 Month Average for Means Test Deductions" at bounding box center [415, 101] width 6 height 6
checkbox input "true"
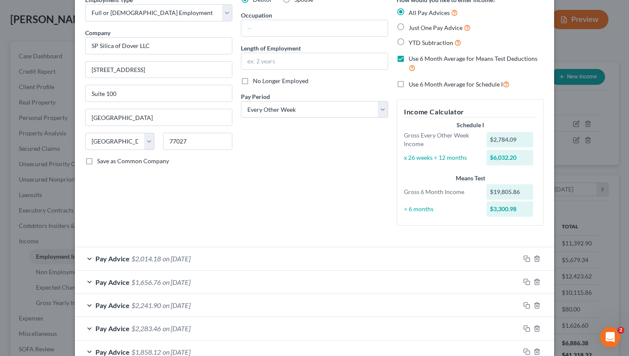
scroll to position [168, 0]
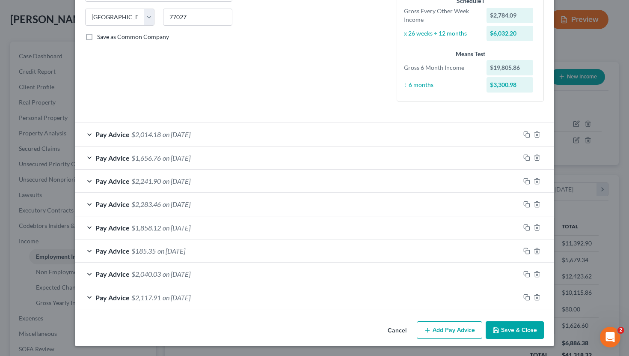
click at [324, 320] on icon "button" at bounding box center [496, 330] width 7 height 7
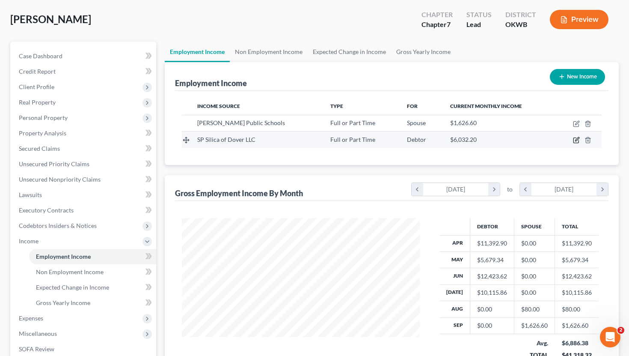
click at [324, 139] on icon "button" at bounding box center [577, 139] width 4 height 4
select select "0"
select select "45"
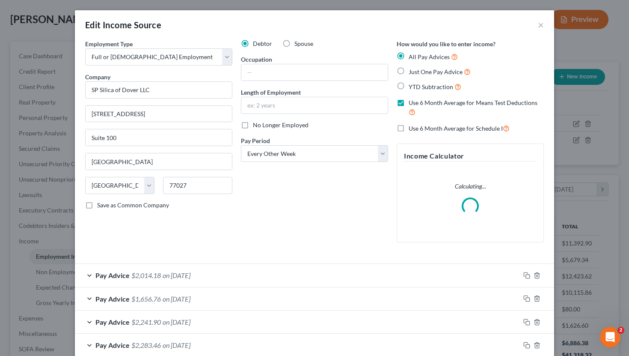
scroll to position [119, 0]
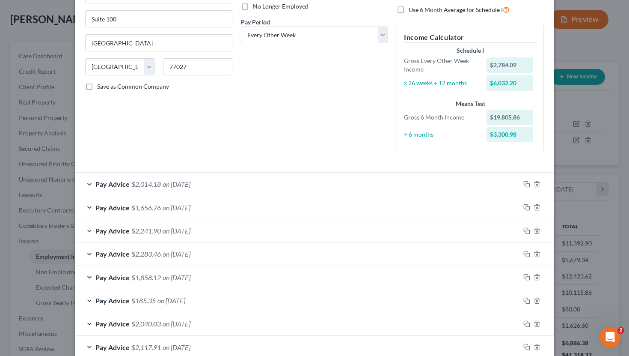
click at [310, 214] on div "Pay Advice $1,656.76 on 07/03/2025" at bounding box center [297, 207] width 445 height 23
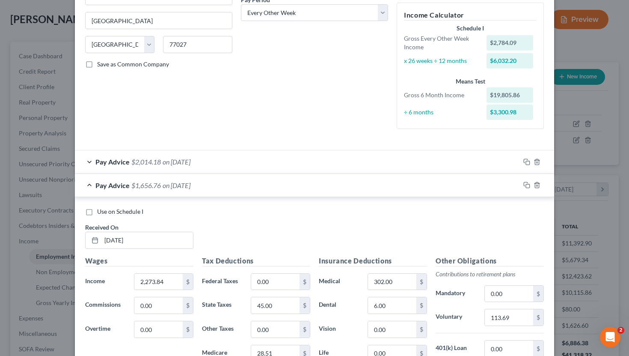
scroll to position [141, 0]
click at [324, 159] on div "Pay Advice $2,014.18 on 07/18/2025" at bounding box center [297, 161] width 445 height 23
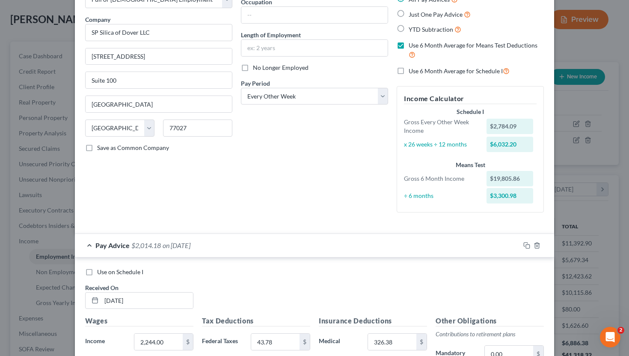
scroll to position [0, 0]
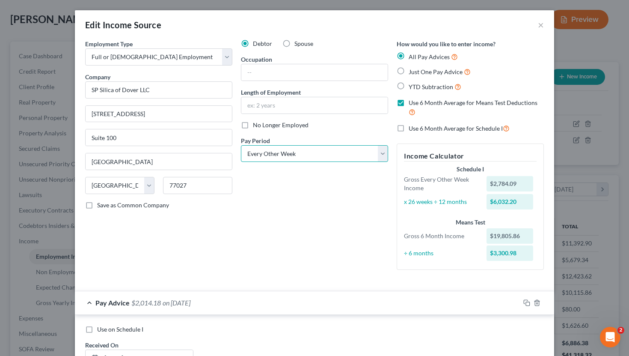
click at [317, 158] on select "Select Monthly Twice Monthly Every Other Week Weekly" at bounding box center [314, 153] width 147 height 17
select select "1"
click at [241, 145] on select "Select Monthly Twice Monthly Every Other Week Weekly" at bounding box center [314, 153] width 147 height 17
click at [313, 233] on div "Debtor Spouse Occupation Length of Employment No Longer Employed Pay Period * S…" at bounding box center [315, 157] width 156 height 237
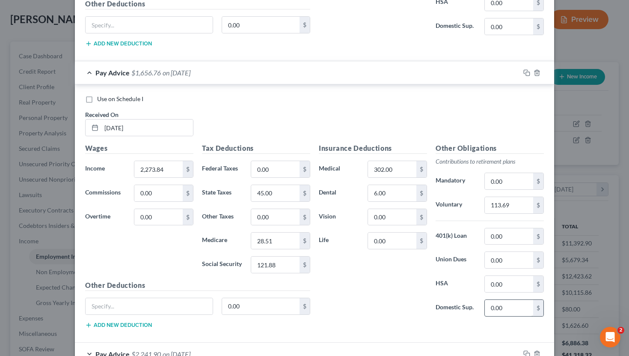
scroll to position [682, 0]
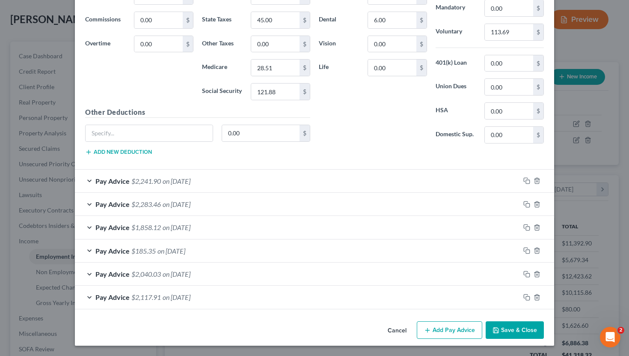
click at [324, 320] on button "Save & Close" at bounding box center [515, 330] width 58 height 18
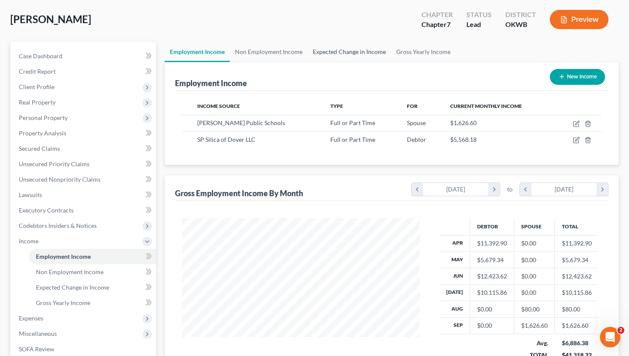
click at [324, 55] on link "Expected Change in Income" at bounding box center [349, 52] width 83 height 21
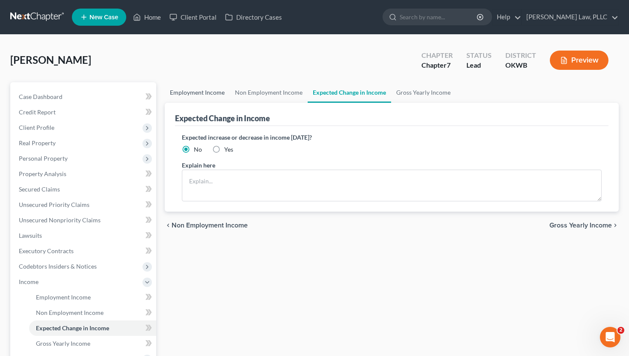
click at [209, 86] on link "Employment Income" at bounding box center [197, 92] width 65 height 21
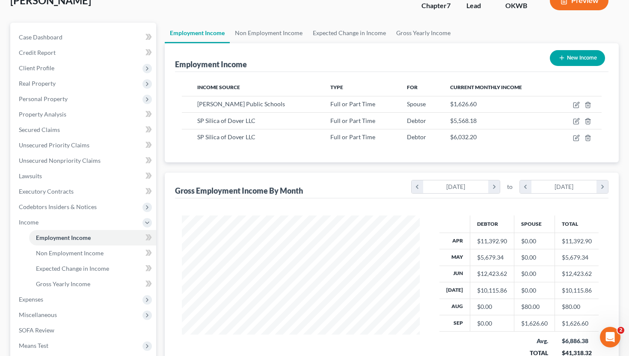
scroll to position [61, 0]
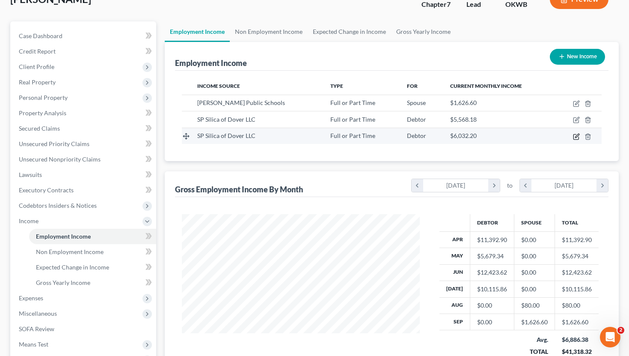
click at [324, 137] on icon "button" at bounding box center [577, 136] width 4 height 4
select select "0"
select select "45"
select select "2"
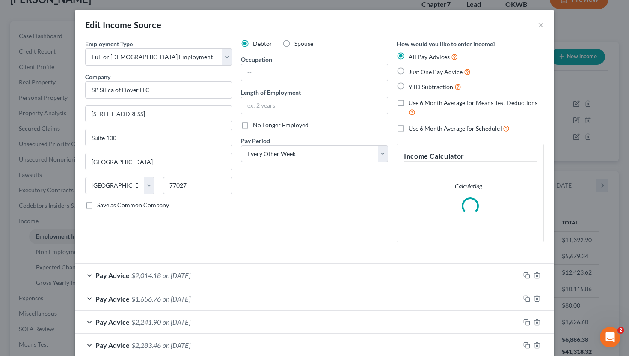
scroll to position [141, 0]
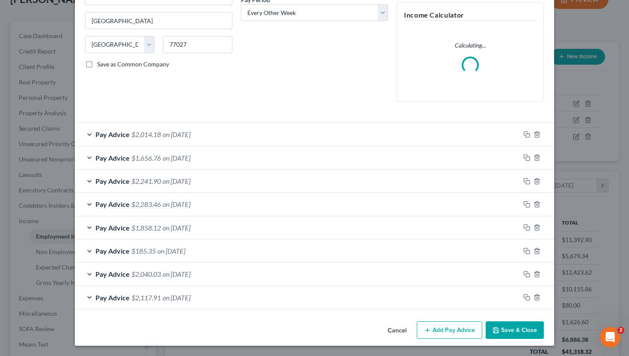
click at [324, 320] on div "Edit Income Source × Employment Type * Select Full or Part Time Employment Self…" at bounding box center [314, 107] width 479 height 476
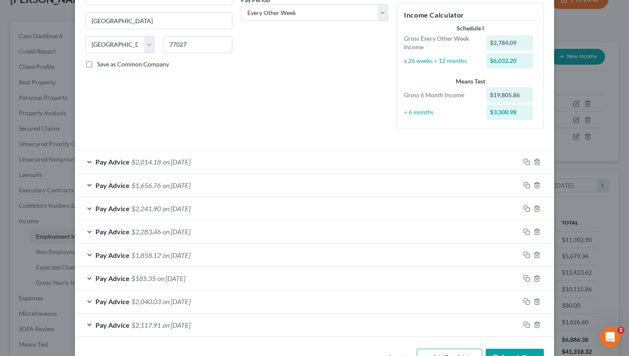
scroll to position [168, 0]
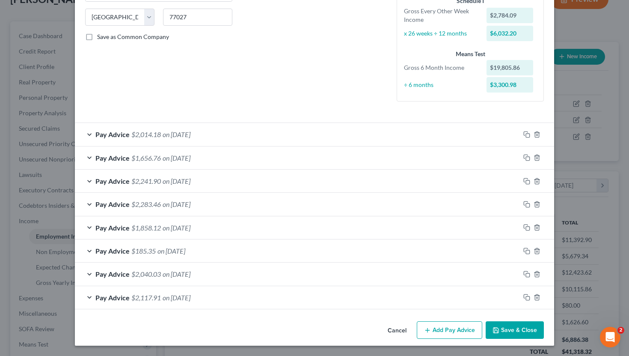
click at [324, 320] on button "Cancel" at bounding box center [397, 330] width 33 height 17
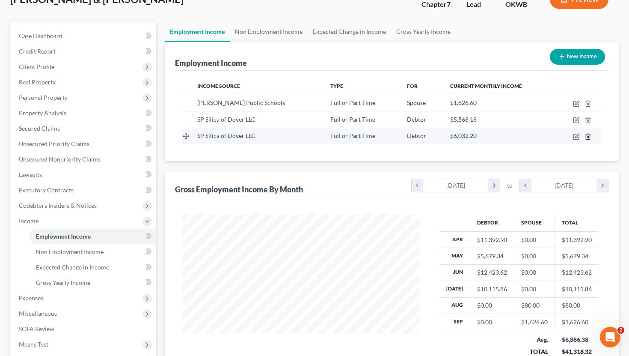
click at [590, 134] on icon "button" at bounding box center [588, 136] width 7 height 7
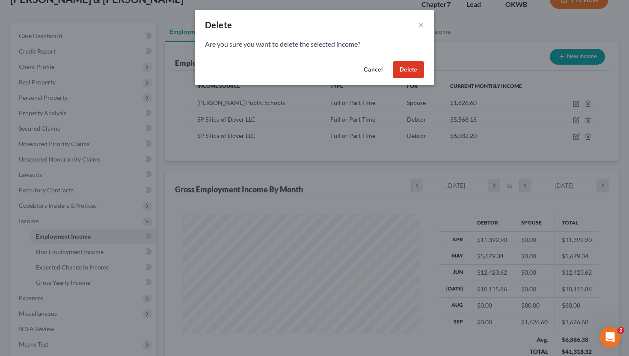
click at [412, 67] on button "Delete" at bounding box center [408, 69] width 31 height 17
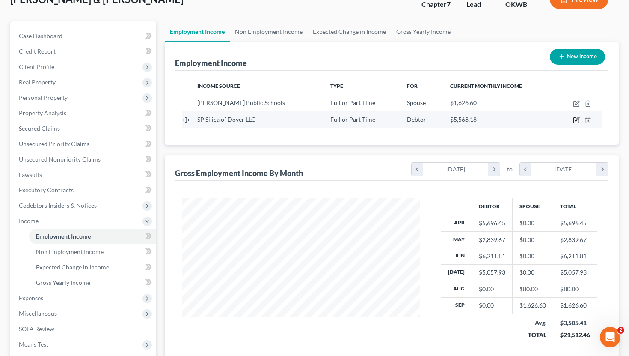
click at [577, 120] on icon "button" at bounding box center [577, 119] width 4 height 4
select select "0"
select select "45"
select select "1"
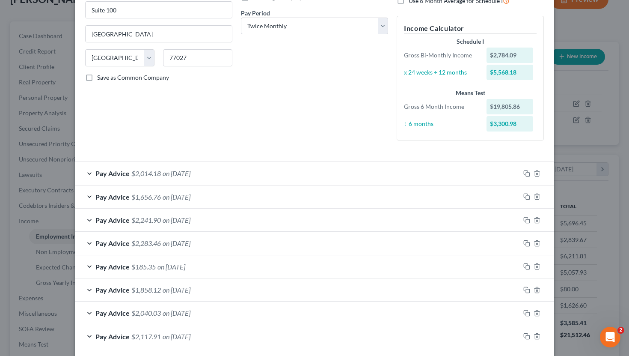
scroll to position [167, 0]
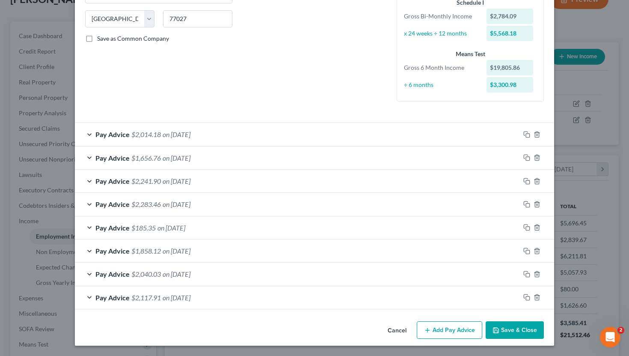
click at [398, 329] on button "Cancel" at bounding box center [397, 330] width 33 height 17
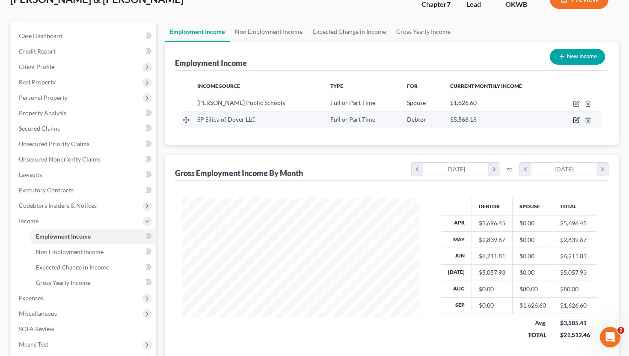
click at [576, 120] on icon "button" at bounding box center [577, 119] width 4 height 4
select select "0"
select select "45"
select select "1"
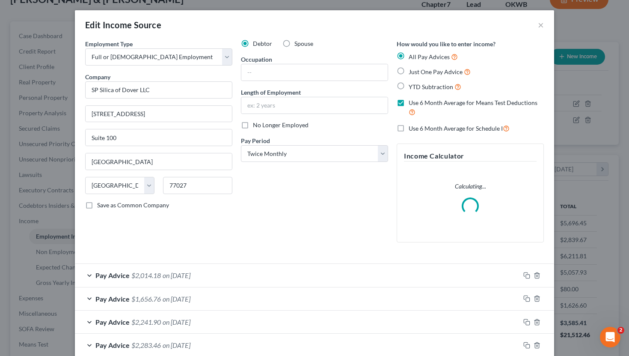
scroll to position [130, 0]
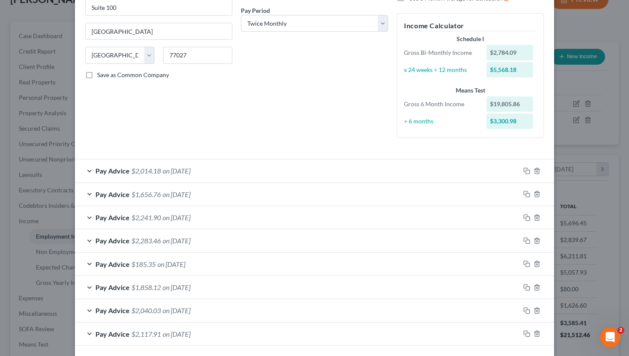
click at [572, 277] on div "Edit Income Source × Employment Type * Select Full or [DEMOGRAPHIC_DATA] Employ…" at bounding box center [314, 178] width 629 height 356
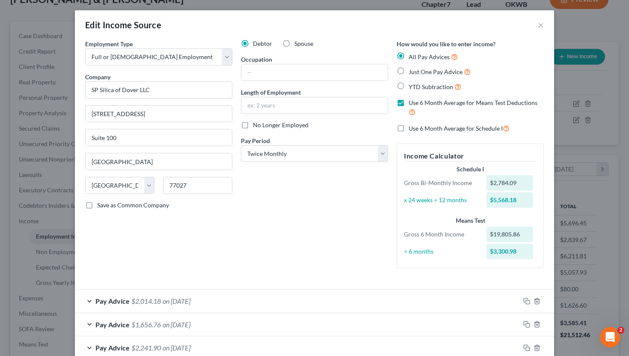
scroll to position [167, 0]
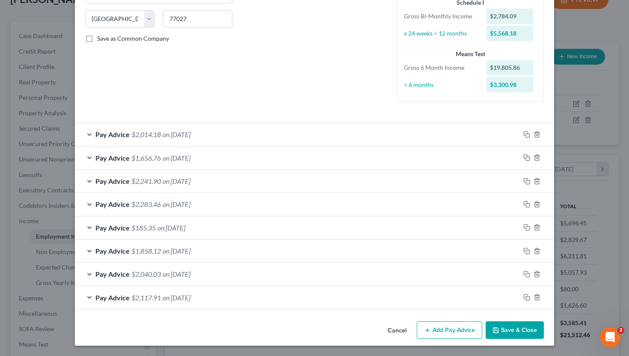
click at [513, 328] on button "Save & Close" at bounding box center [515, 330] width 58 height 18
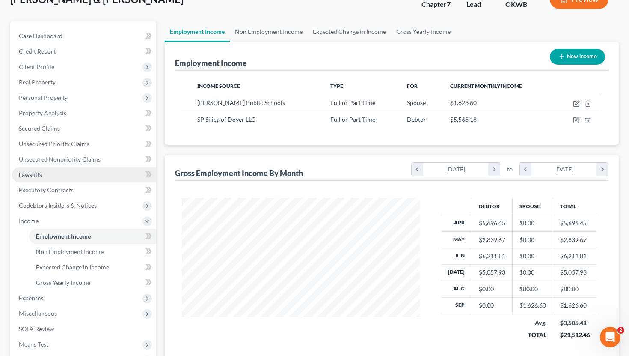
scroll to position [0, 0]
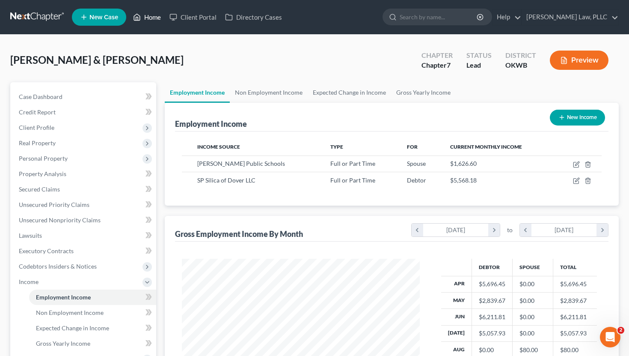
click at [150, 21] on link "Home" at bounding box center [147, 16] width 36 height 15
